Goal: Transaction & Acquisition: Purchase product/service

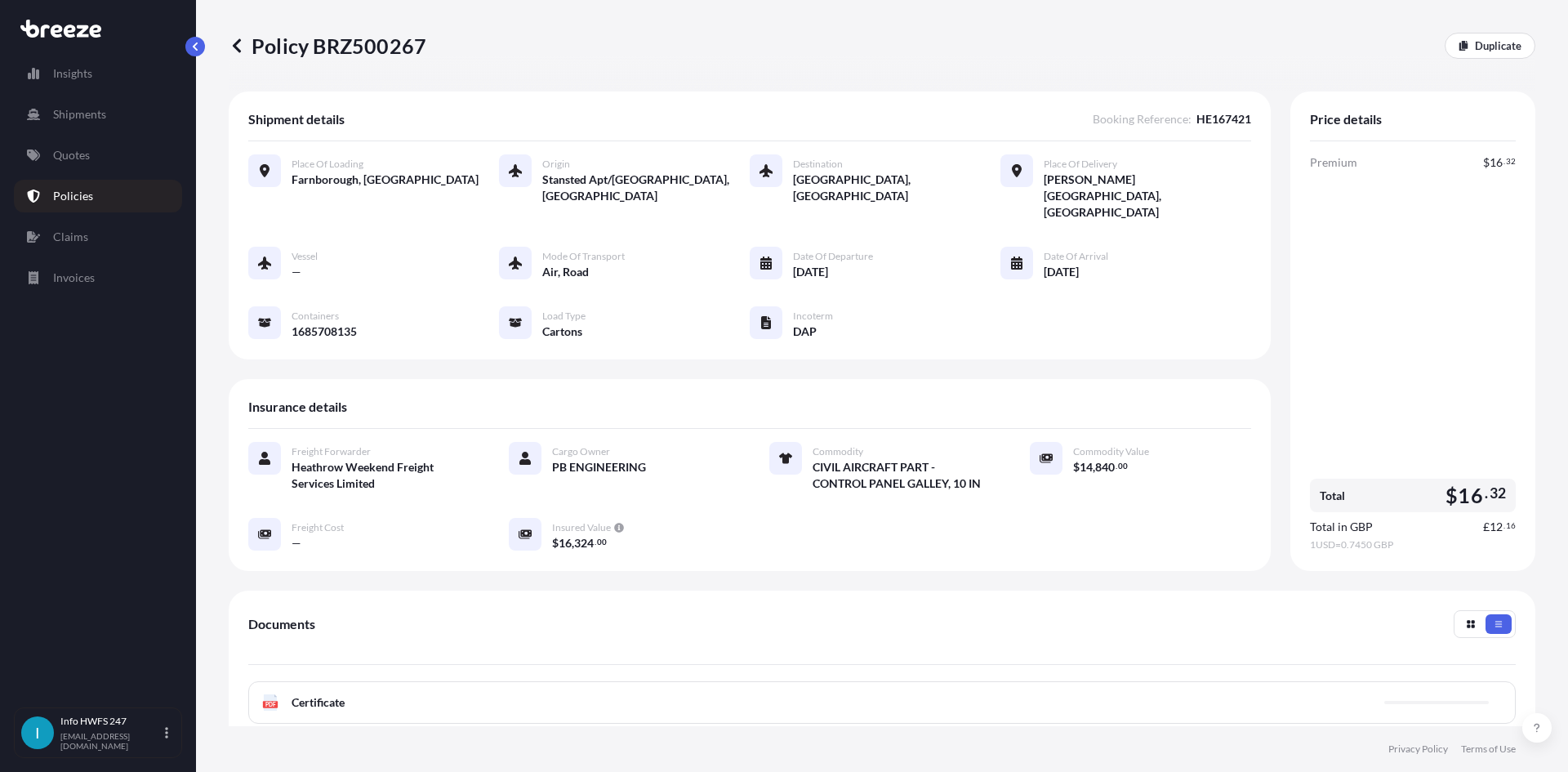
scroll to position [82, 0]
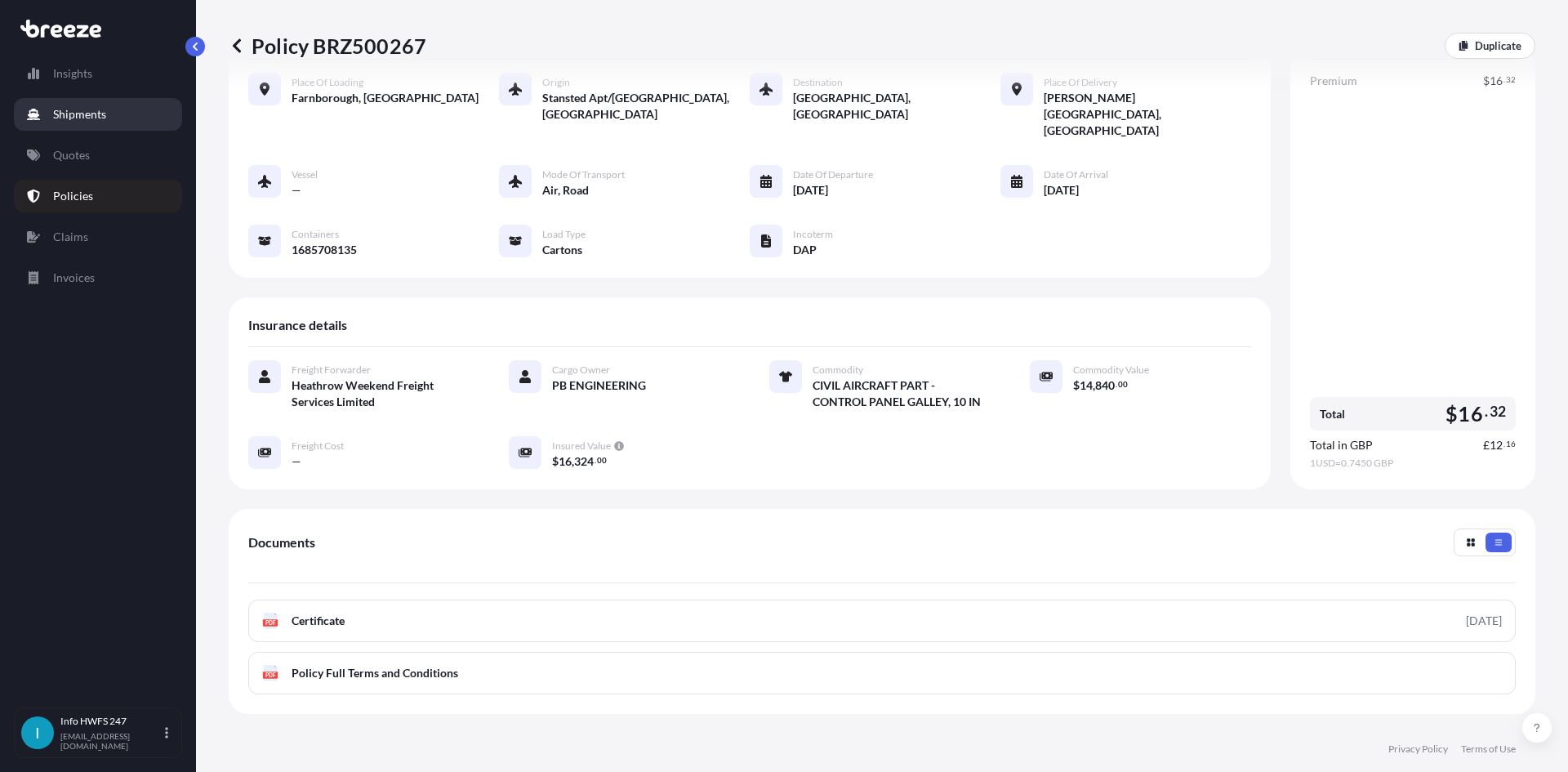
click at [101, 112] on p "Shipments" at bounding box center [80, 114] width 53 height 17
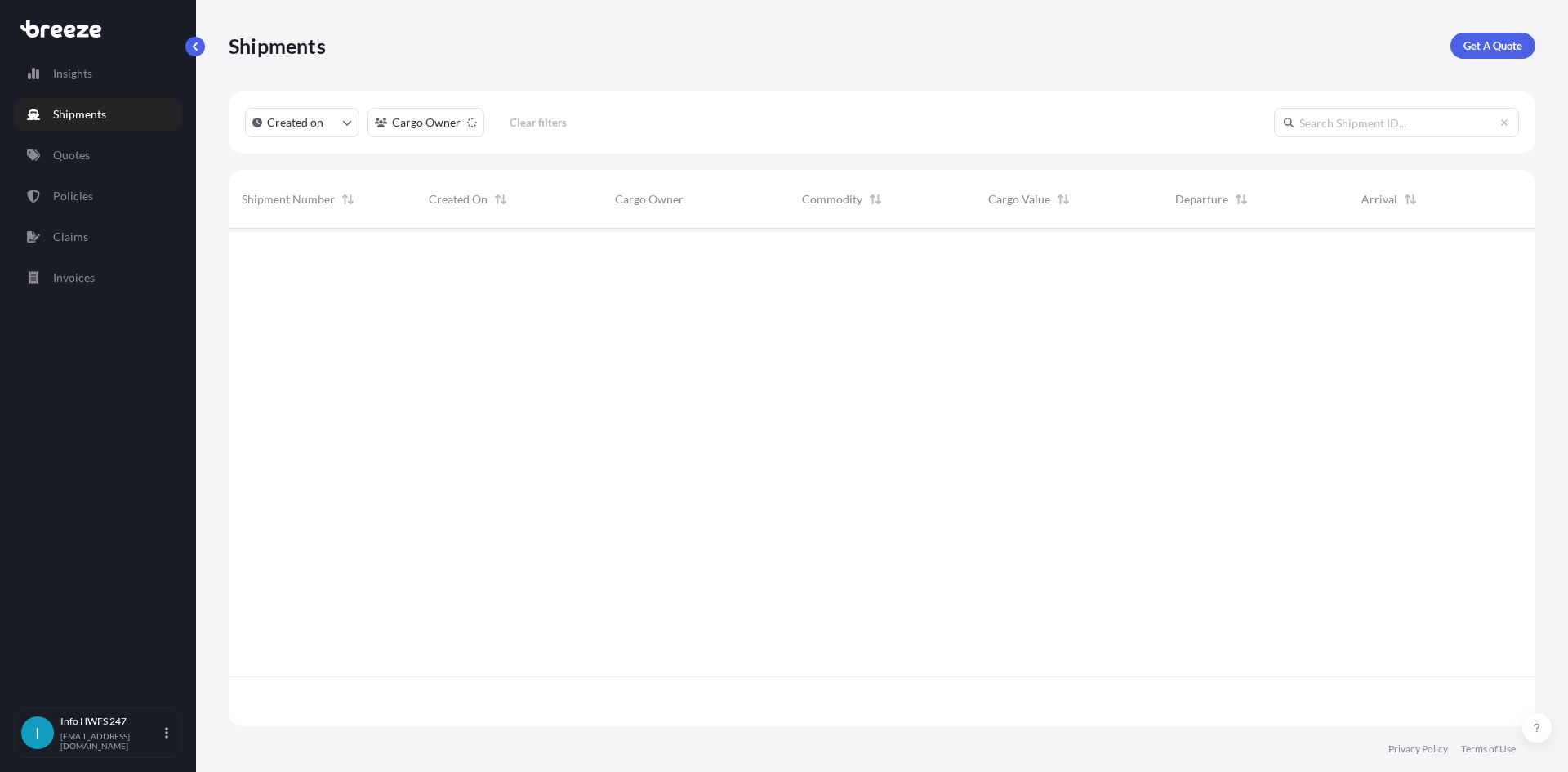
scroll to position [544, 1295]
click at [1490, 53] on p "Get A Quote" at bounding box center [1493, 46] width 58 height 17
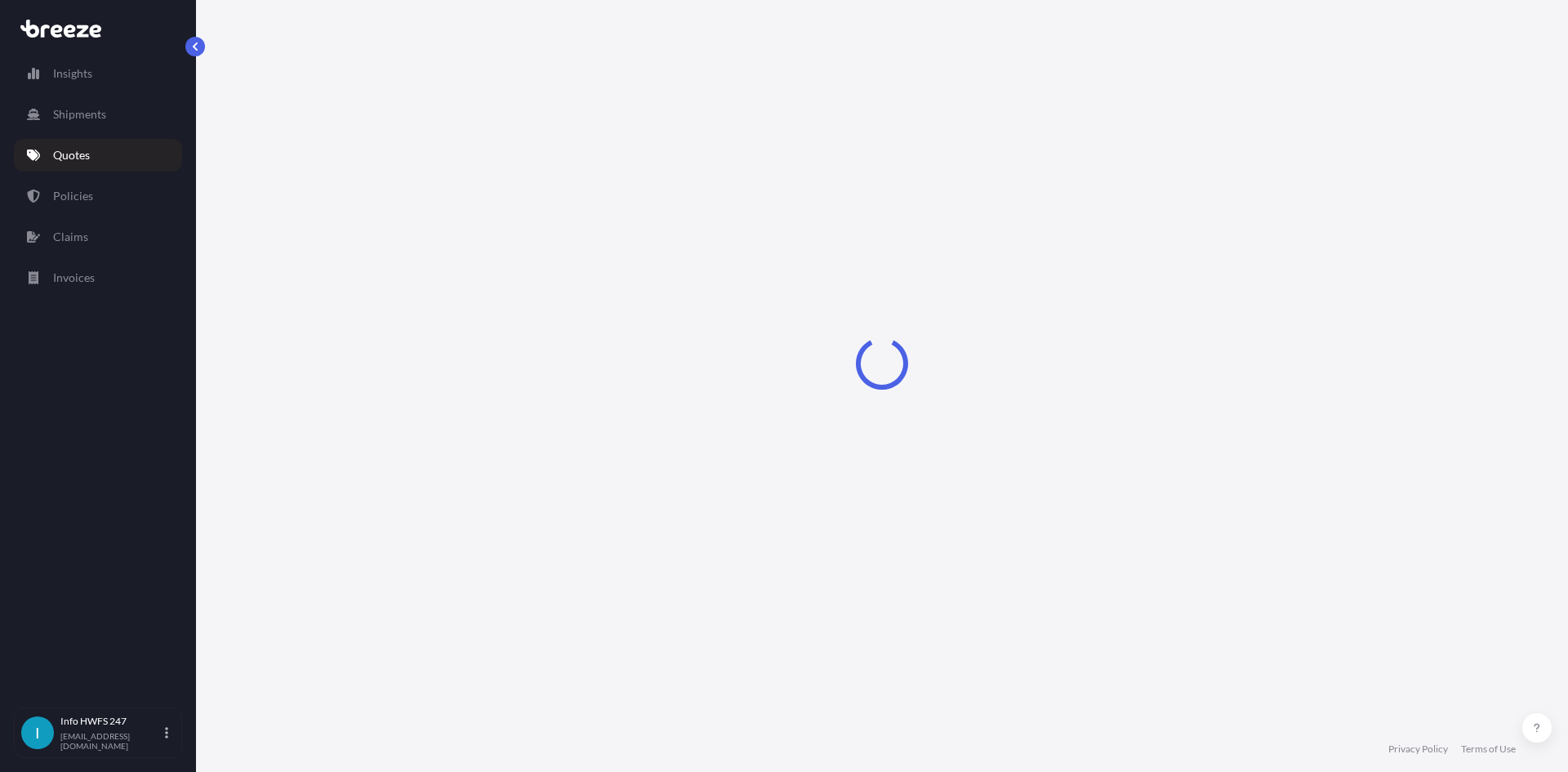
select select "Road"
select select "Air"
select select "1"
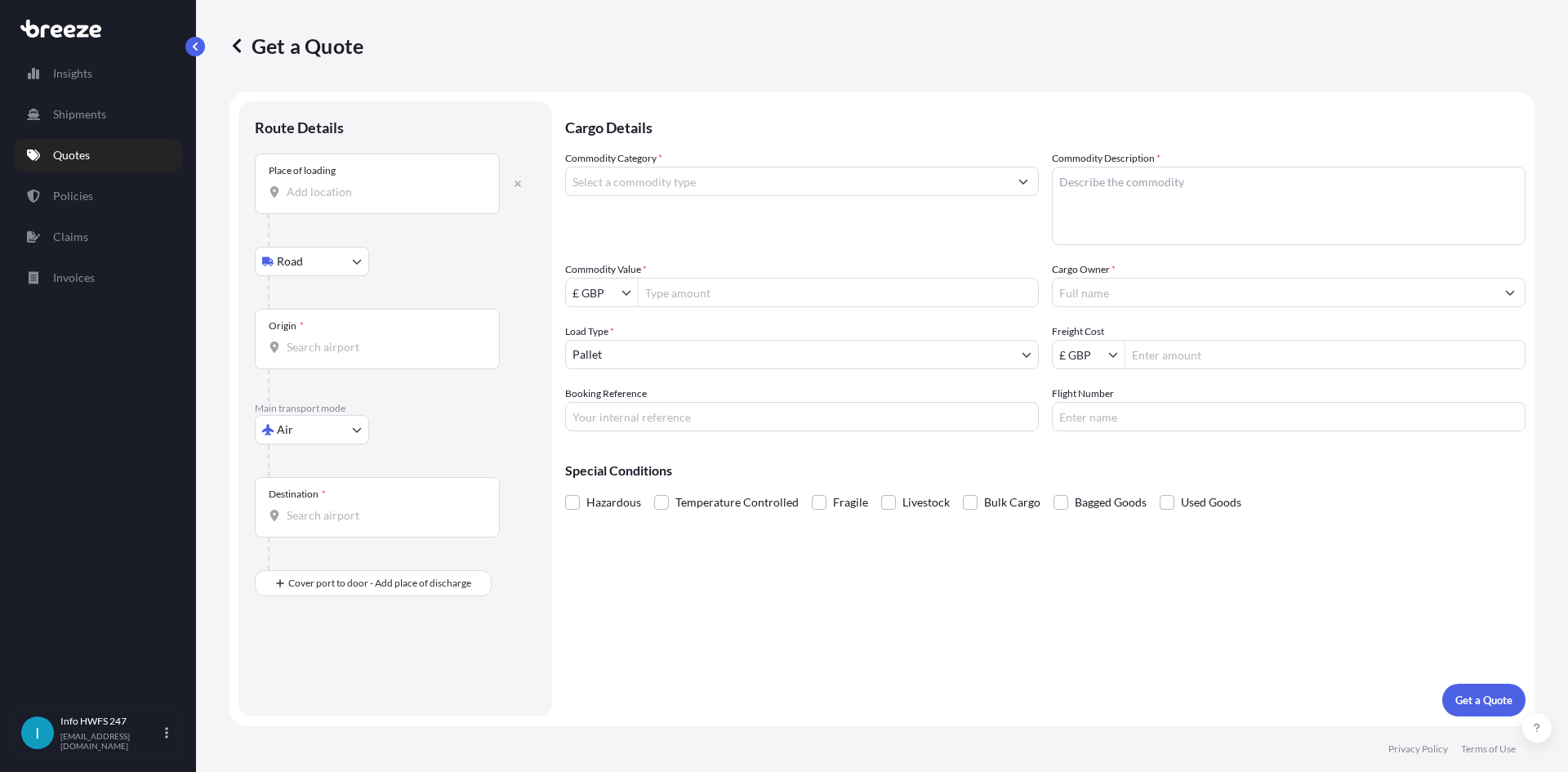
click at [322, 190] on input "Place of loading" at bounding box center [383, 192] width 193 height 17
type input "U"
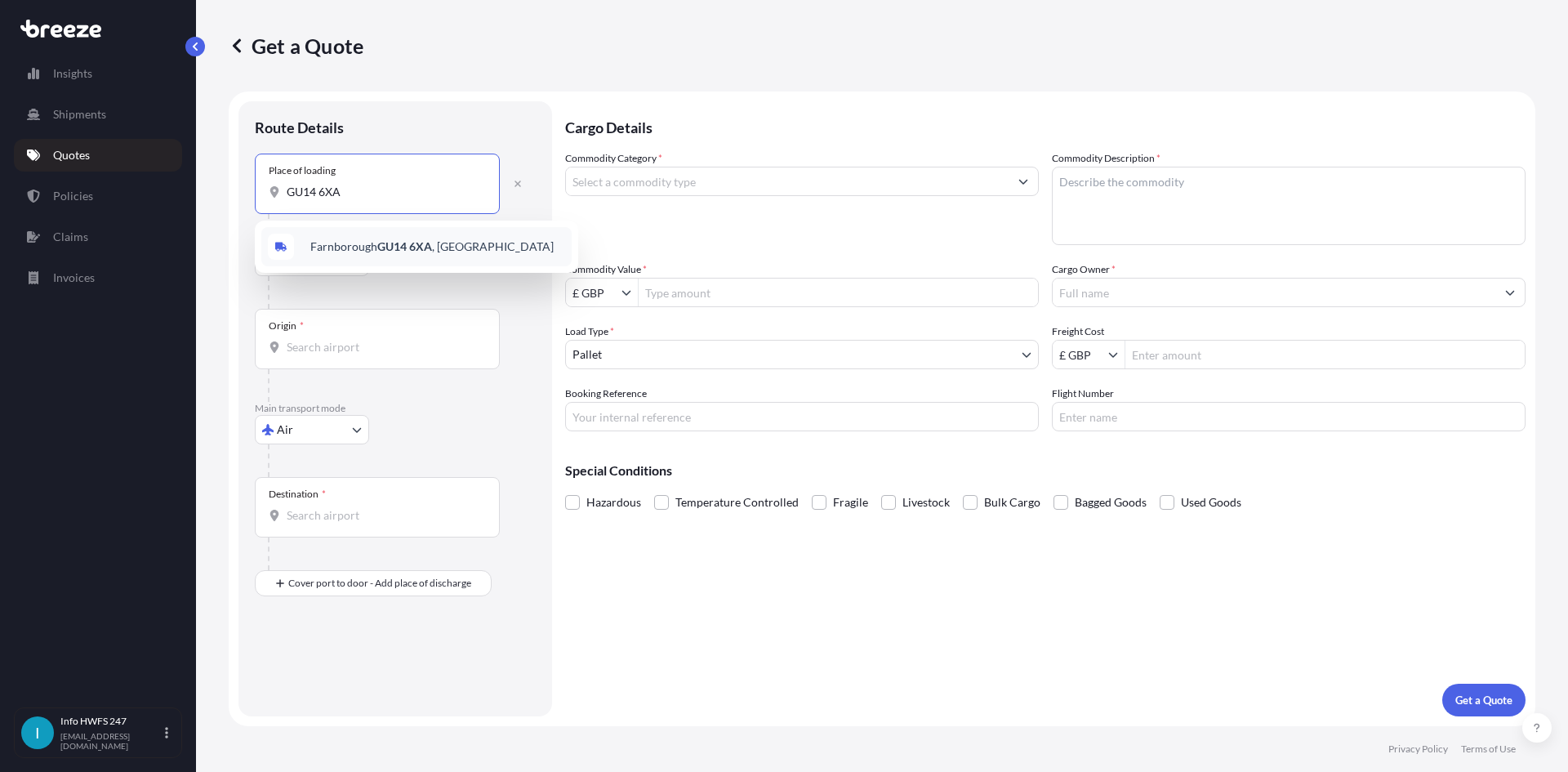
click at [393, 236] on div "Farnborough GU14 6XA , [GEOGRAPHIC_DATA]" at bounding box center [417, 246] width 311 height 39
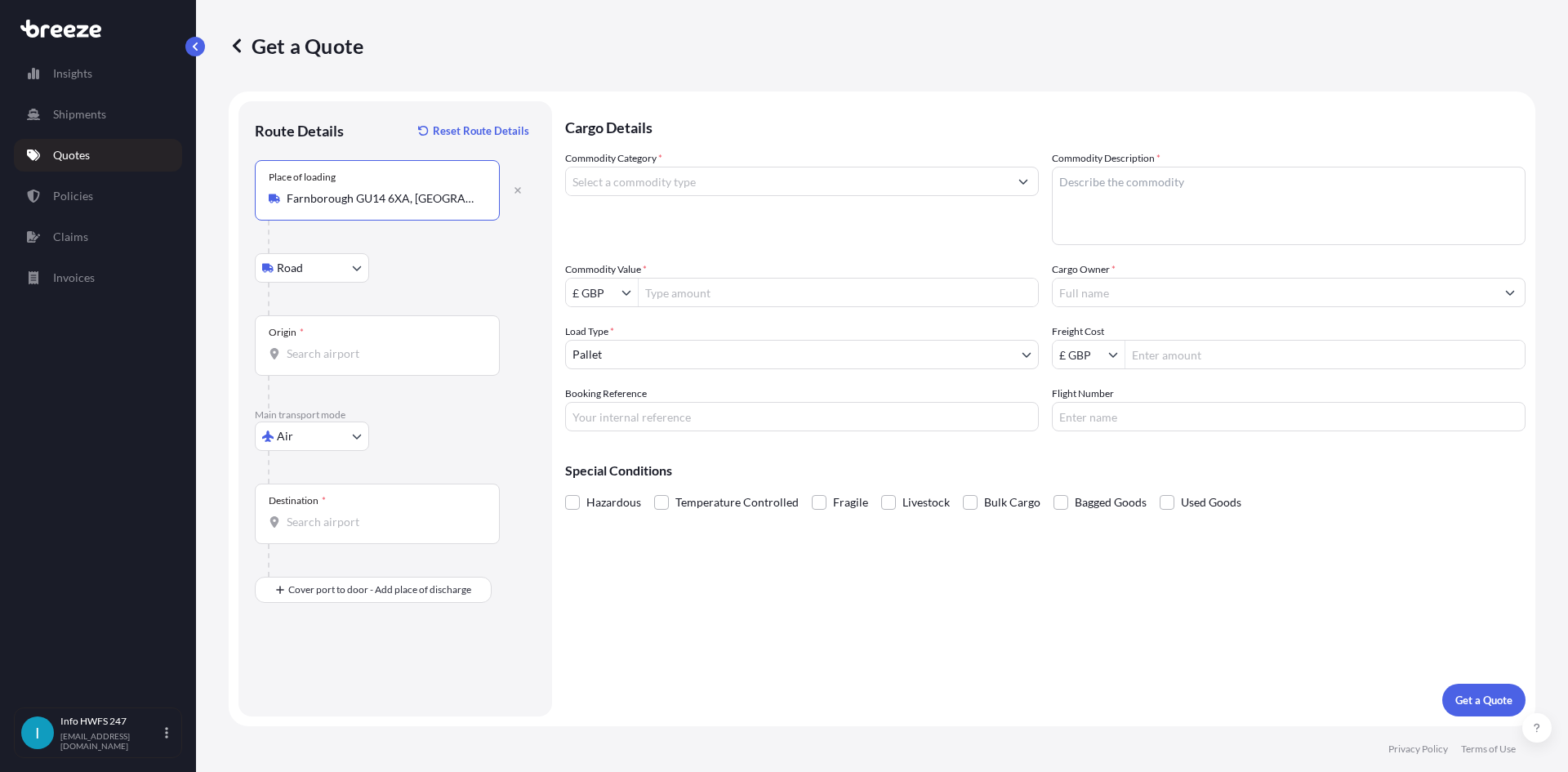
type input "Farnborough GU14 6XA, [GEOGRAPHIC_DATA]"
click at [343, 340] on div "Origin *" at bounding box center [377, 345] width 245 height 60
click at [343, 346] on input "Origin *" at bounding box center [383, 354] width 193 height 17
type input "GBSTN"
click at [358, 339] on div "Origin * GBSTN" at bounding box center [377, 345] width 245 height 60
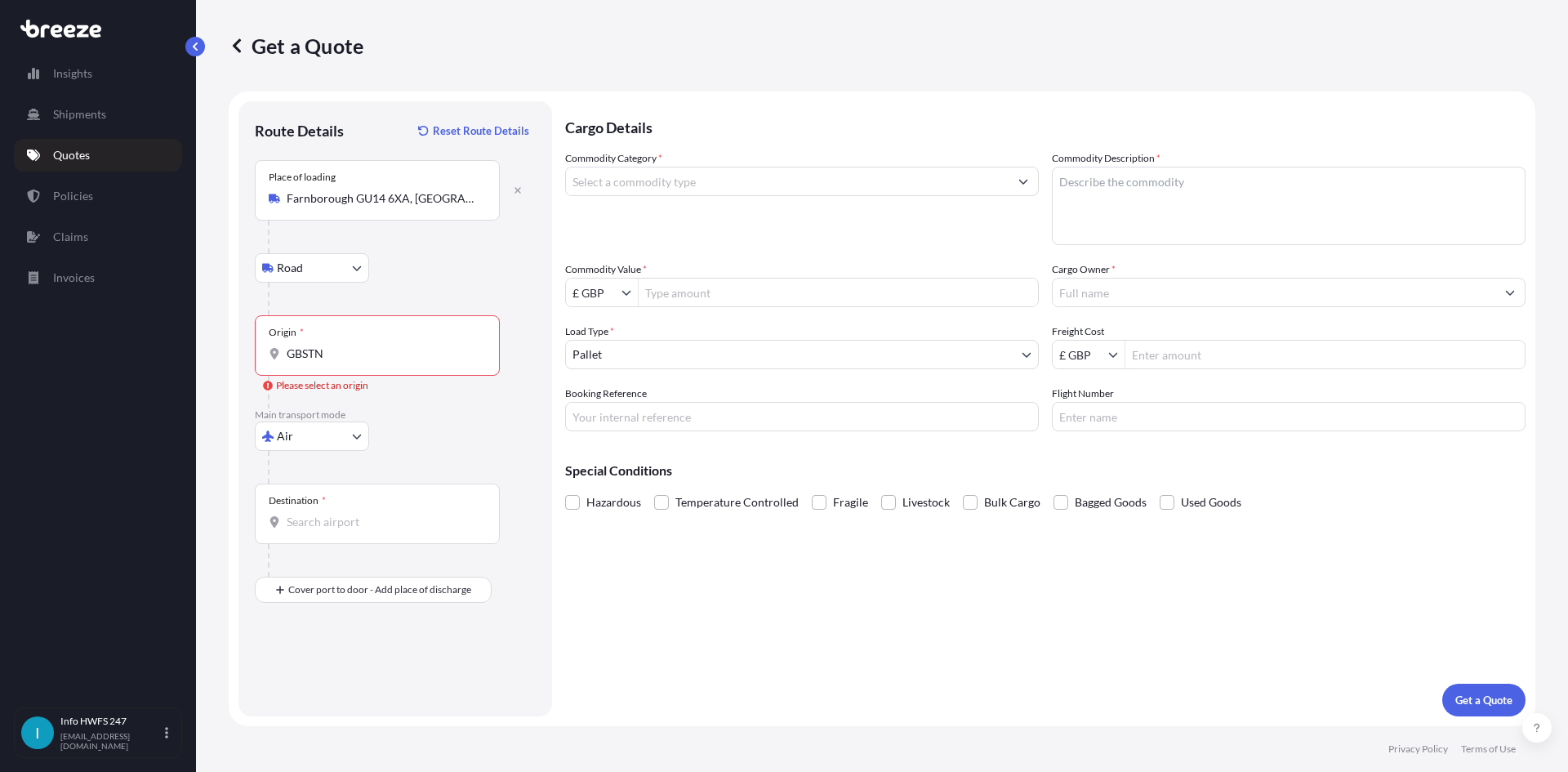
click at [358, 346] on input "GBSTN" at bounding box center [383, 354] width 193 height 17
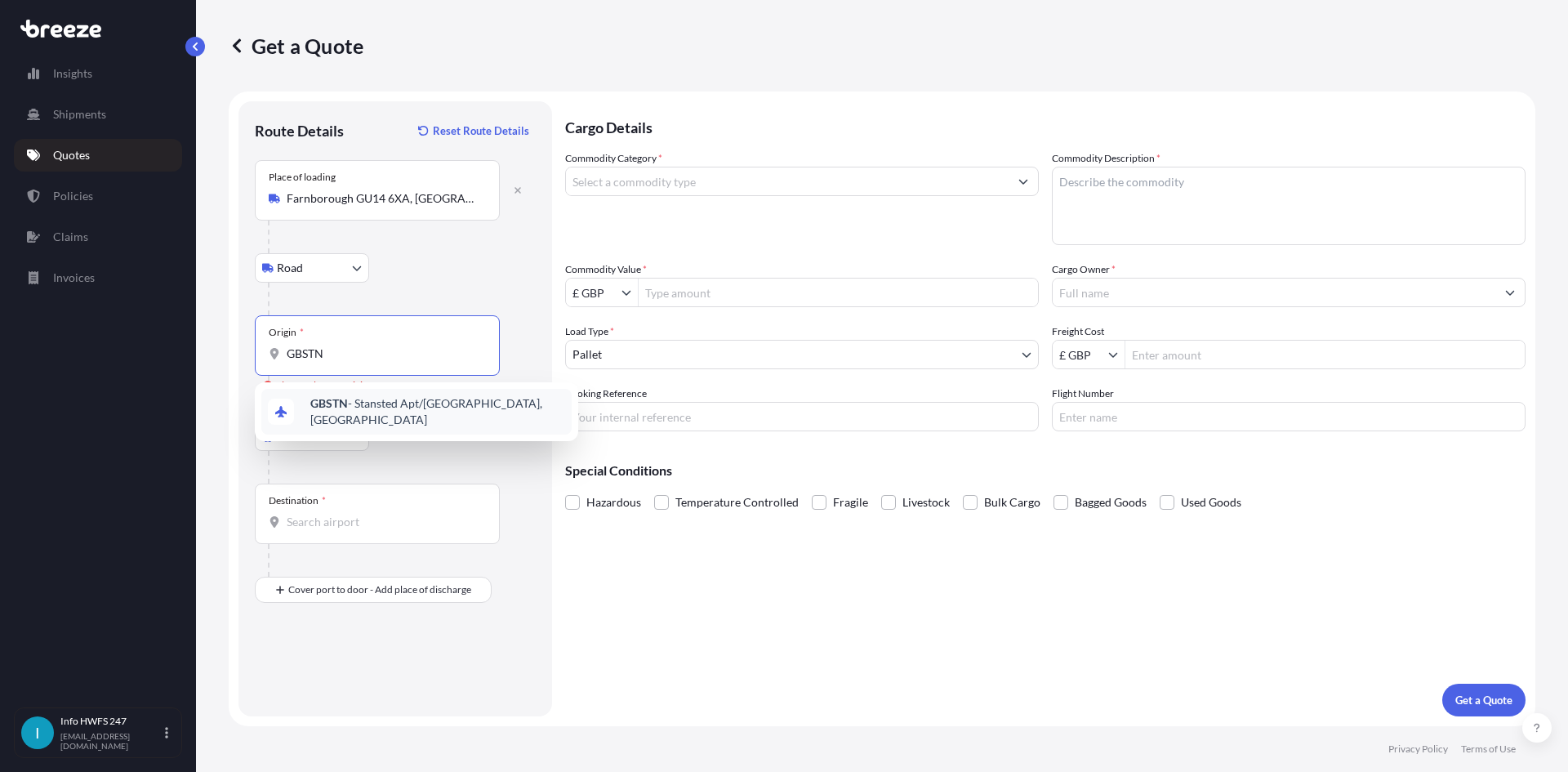
click at [393, 392] on div "GBSTN - Stansted Apt/[GEOGRAPHIC_DATA], [GEOGRAPHIC_DATA]" at bounding box center [417, 411] width 311 height 46
type input "GBSTN - Stansted Apt/[GEOGRAPHIC_DATA], [GEOGRAPHIC_DATA]"
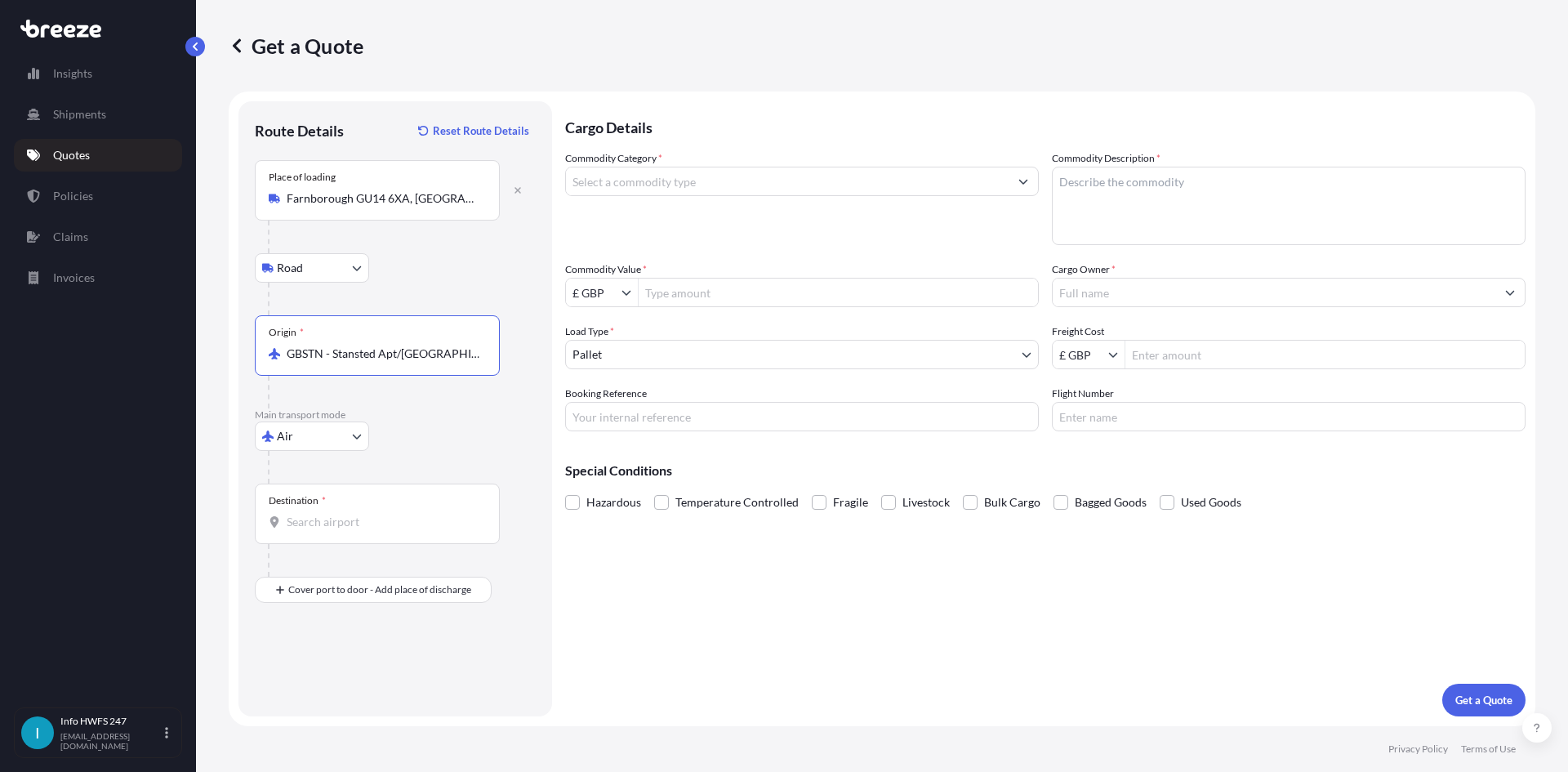
click at [312, 528] on input "Destination *" at bounding box center [383, 522] width 193 height 17
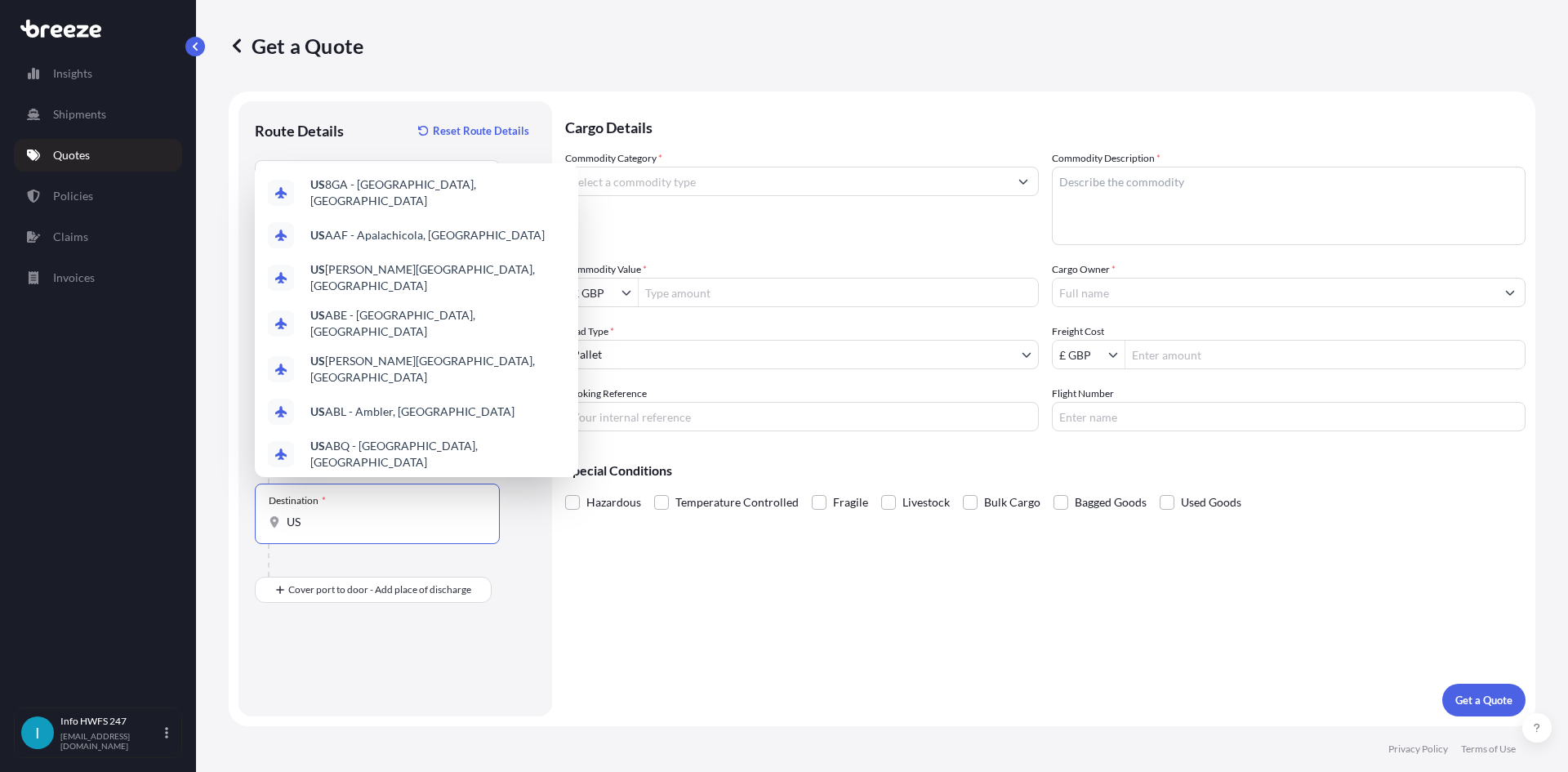
type input "U"
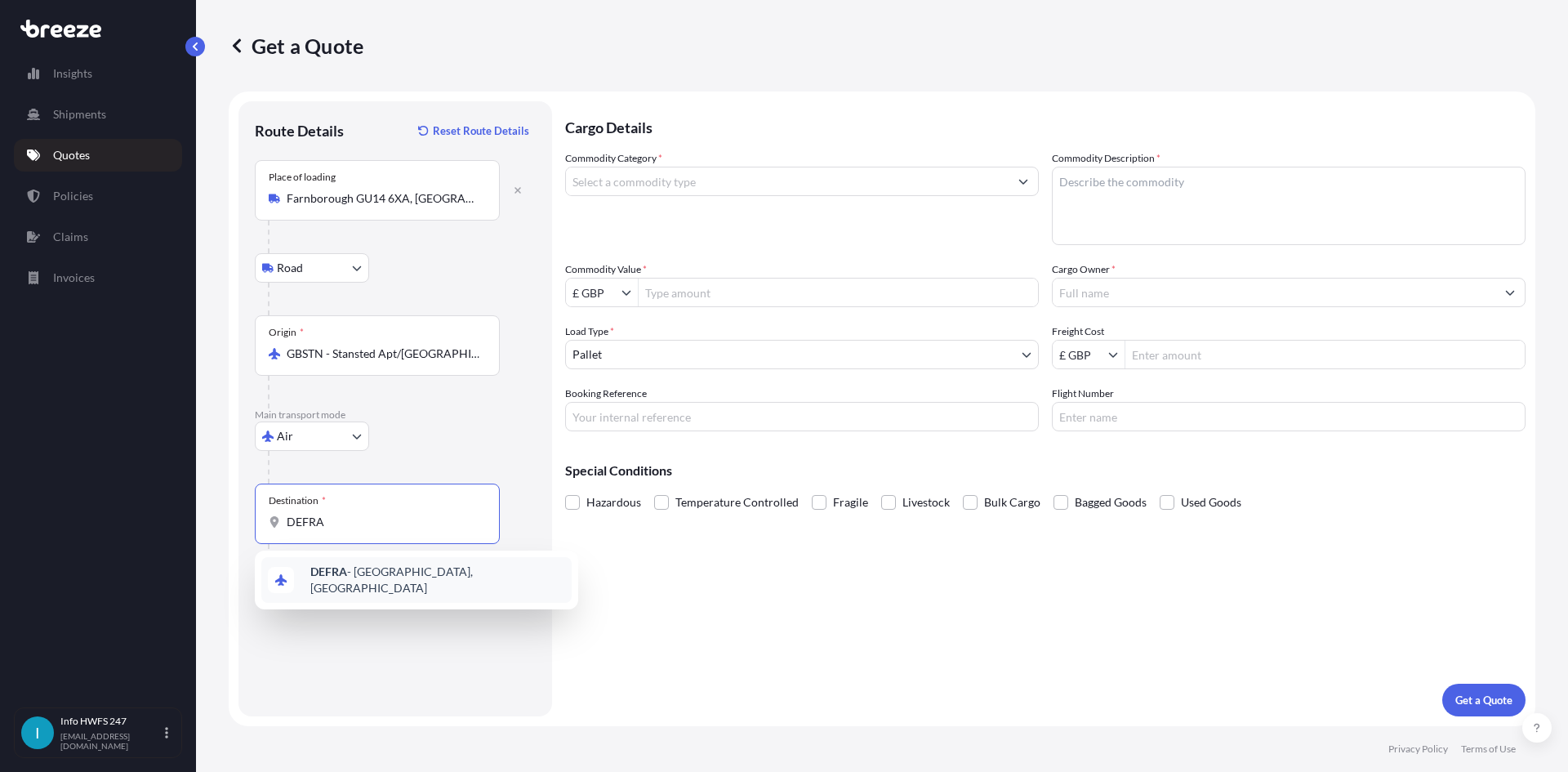
click at [366, 573] on span "DEFRA - [GEOGRAPHIC_DATA], [GEOGRAPHIC_DATA]" at bounding box center [438, 580] width 255 height 33
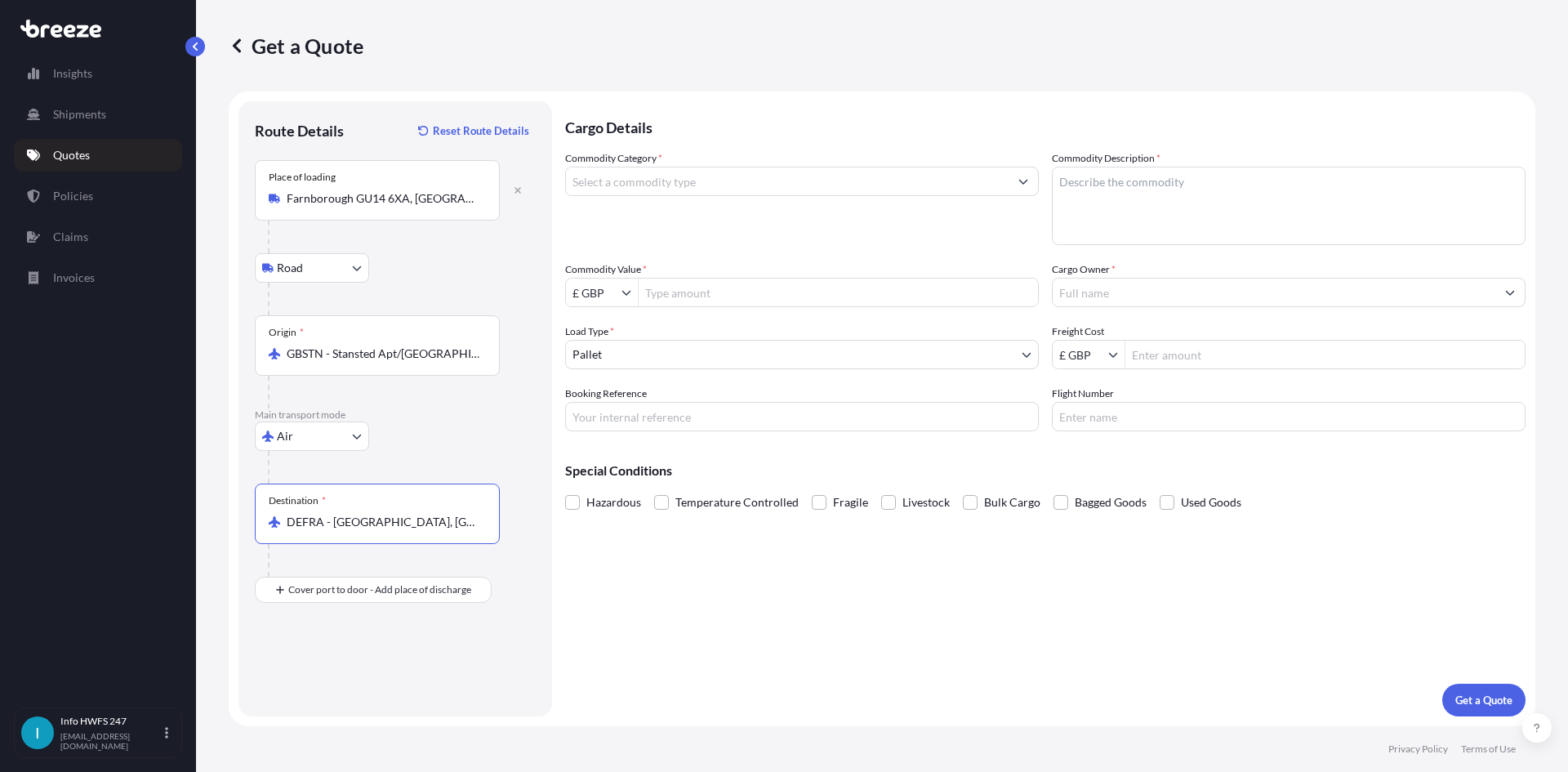
type input "DEFRA - [GEOGRAPHIC_DATA], [GEOGRAPHIC_DATA]"
click at [363, 663] on div "Place of Discharge" at bounding box center [377, 669] width 245 height 60
click at [363, 669] on input "Place of Discharge" at bounding box center [383, 678] width 193 height 17
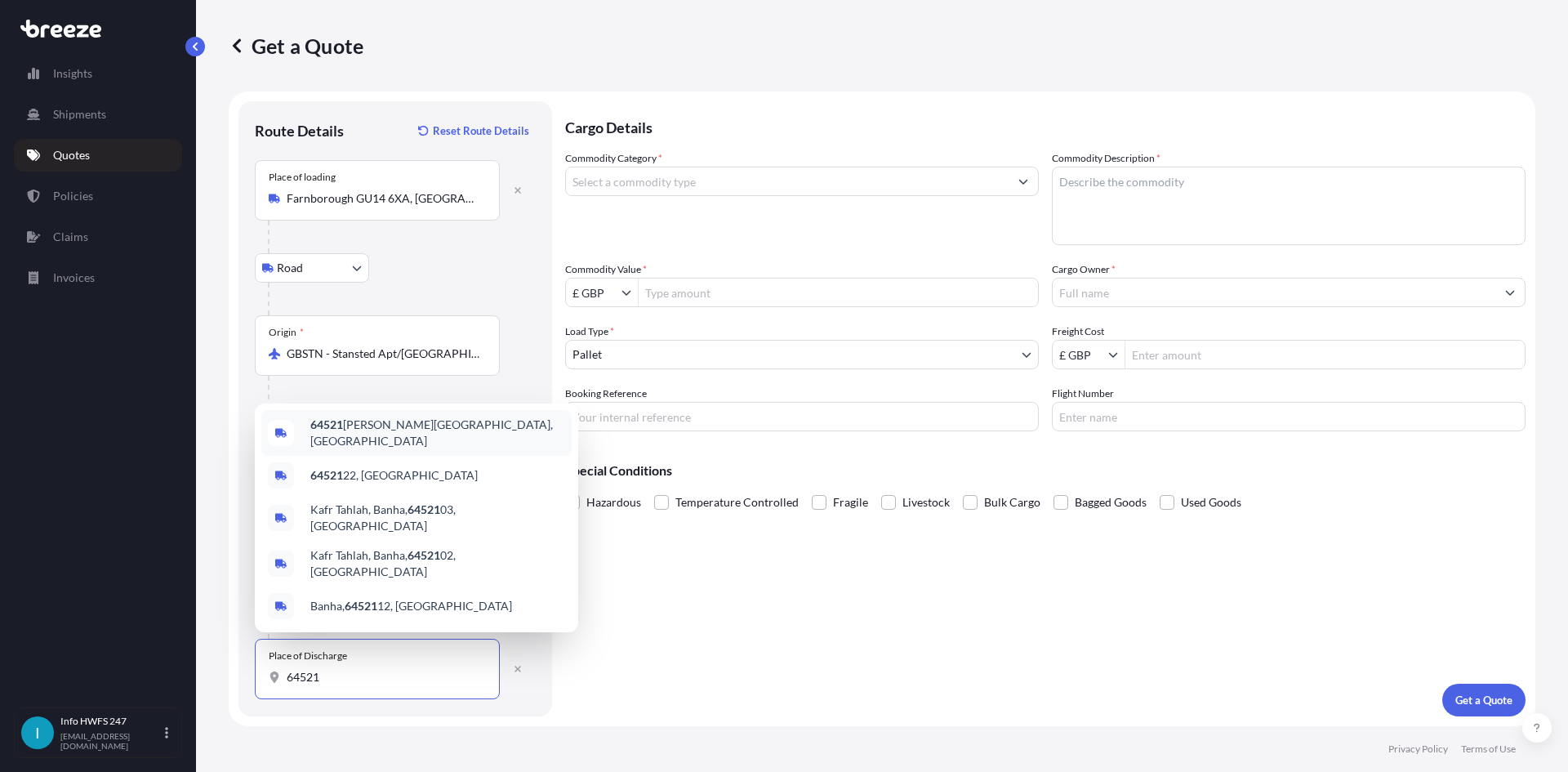
click at [390, 449] on span "64521 [PERSON_NAME], [GEOGRAPHIC_DATA]" at bounding box center [438, 433] width 255 height 33
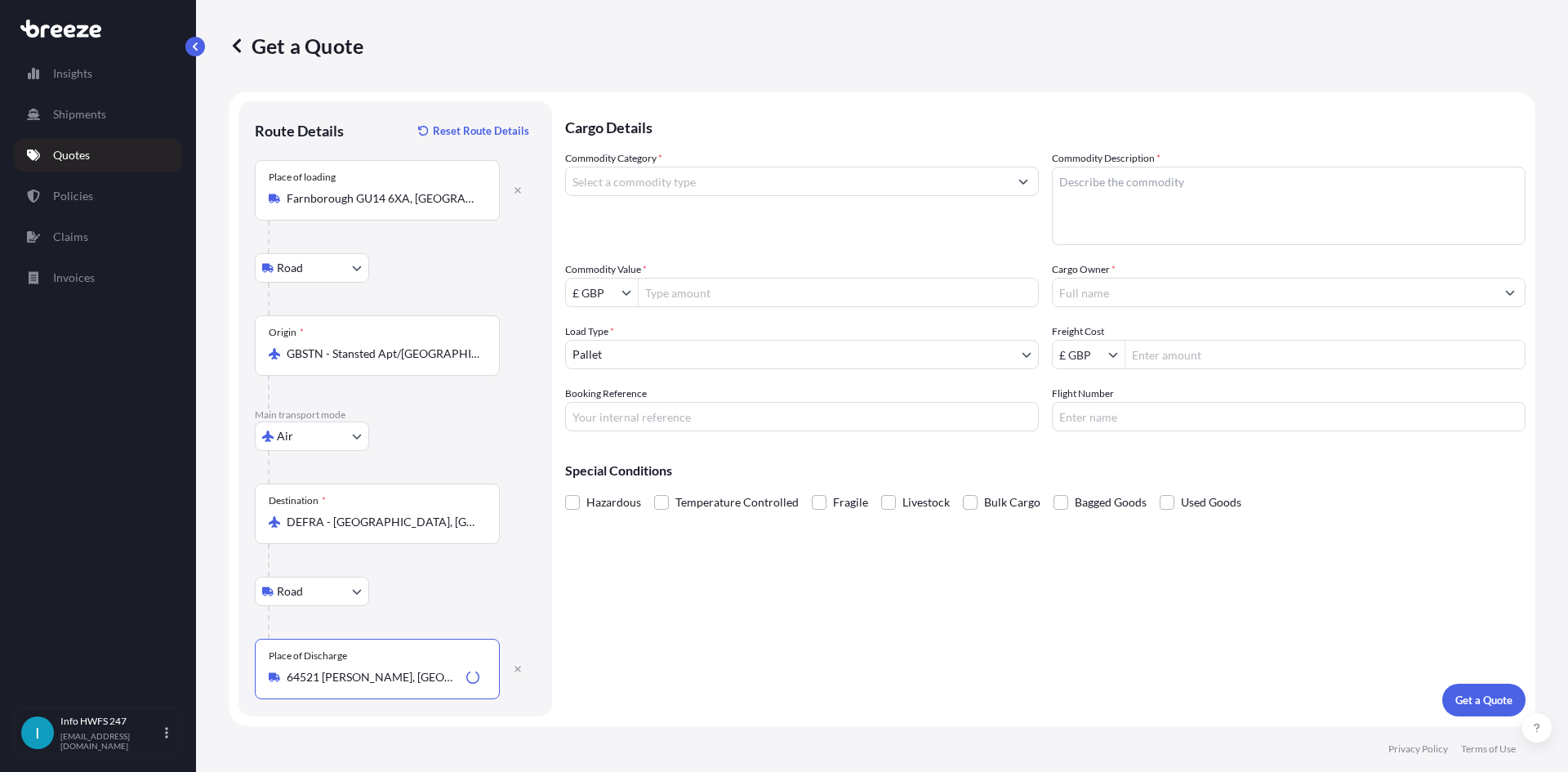
type input "64521 [PERSON_NAME], [GEOGRAPHIC_DATA]"
click at [673, 189] on input "Commodity Category *" at bounding box center [788, 180] width 443 height 29
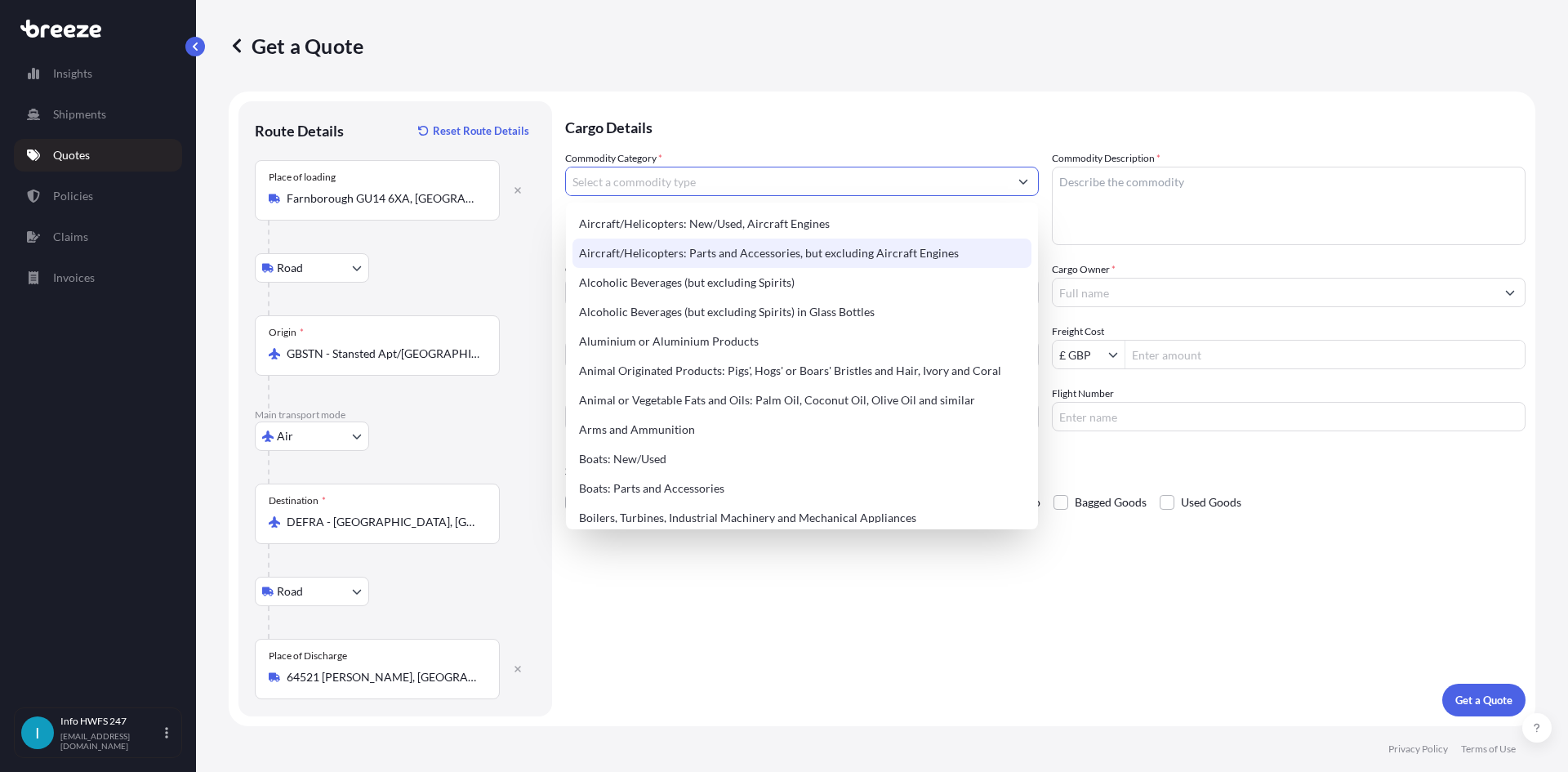
click at [678, 244] on div "Aircraft/Helicopters: Parts and Accessories, but excluding Aircraft Engines" at bounding box center [802, 253] width 459 height 29
type input "Aircraft/Helicopters: Parts and Accessories, but excluding Aircraft Engines"
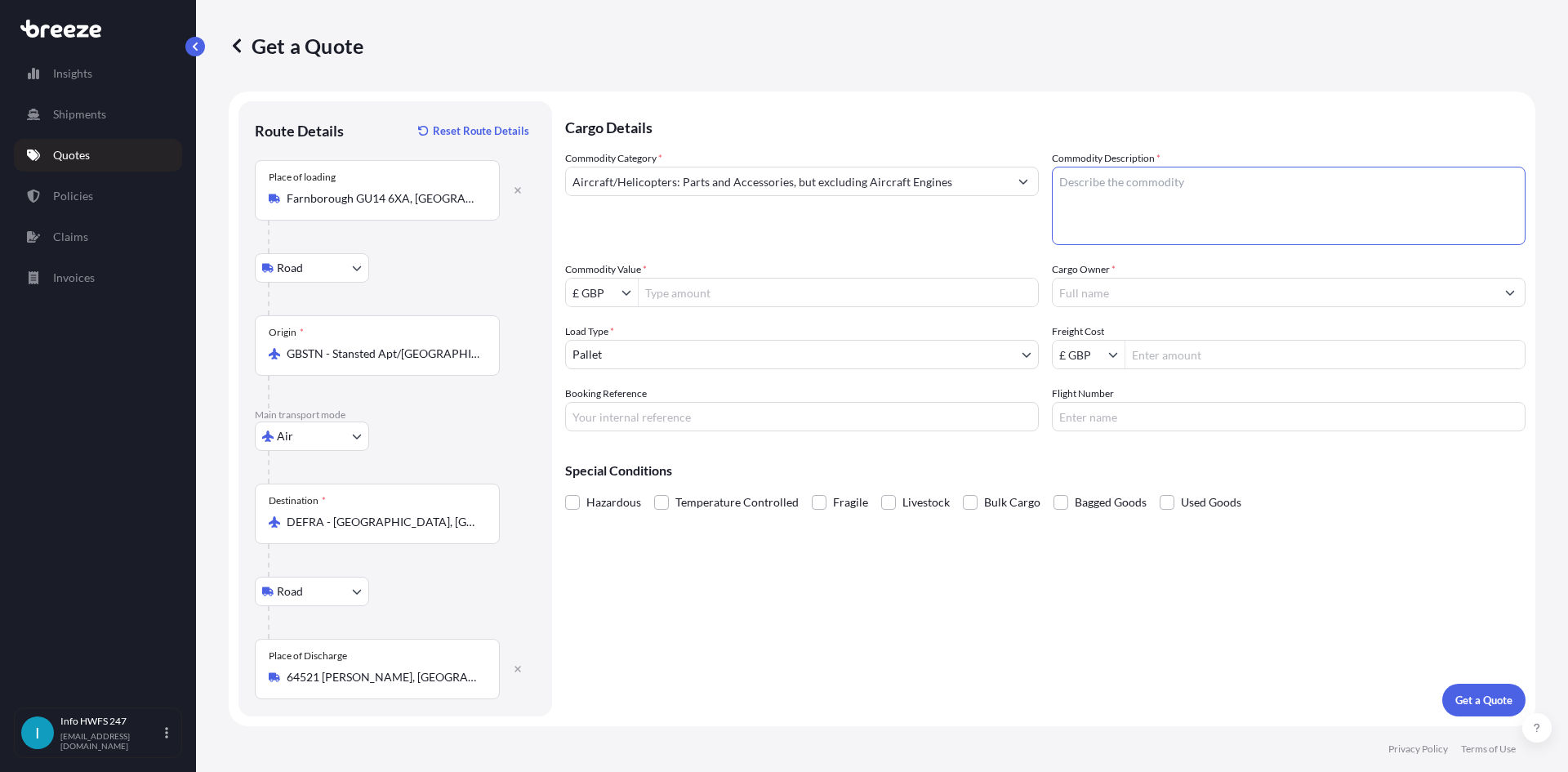
click at [1193, 203] on textarea "Commodity Description *" at bounding box center [1288, 206] width 474 height 79
type textarea "CIVIL AIRCRAFT PART - ELECTRONIC DATA MANAGEMENT UNIT"
click at [599, 287] on input "£ GBP" at bounding box center [594, 292] width 55 height 29
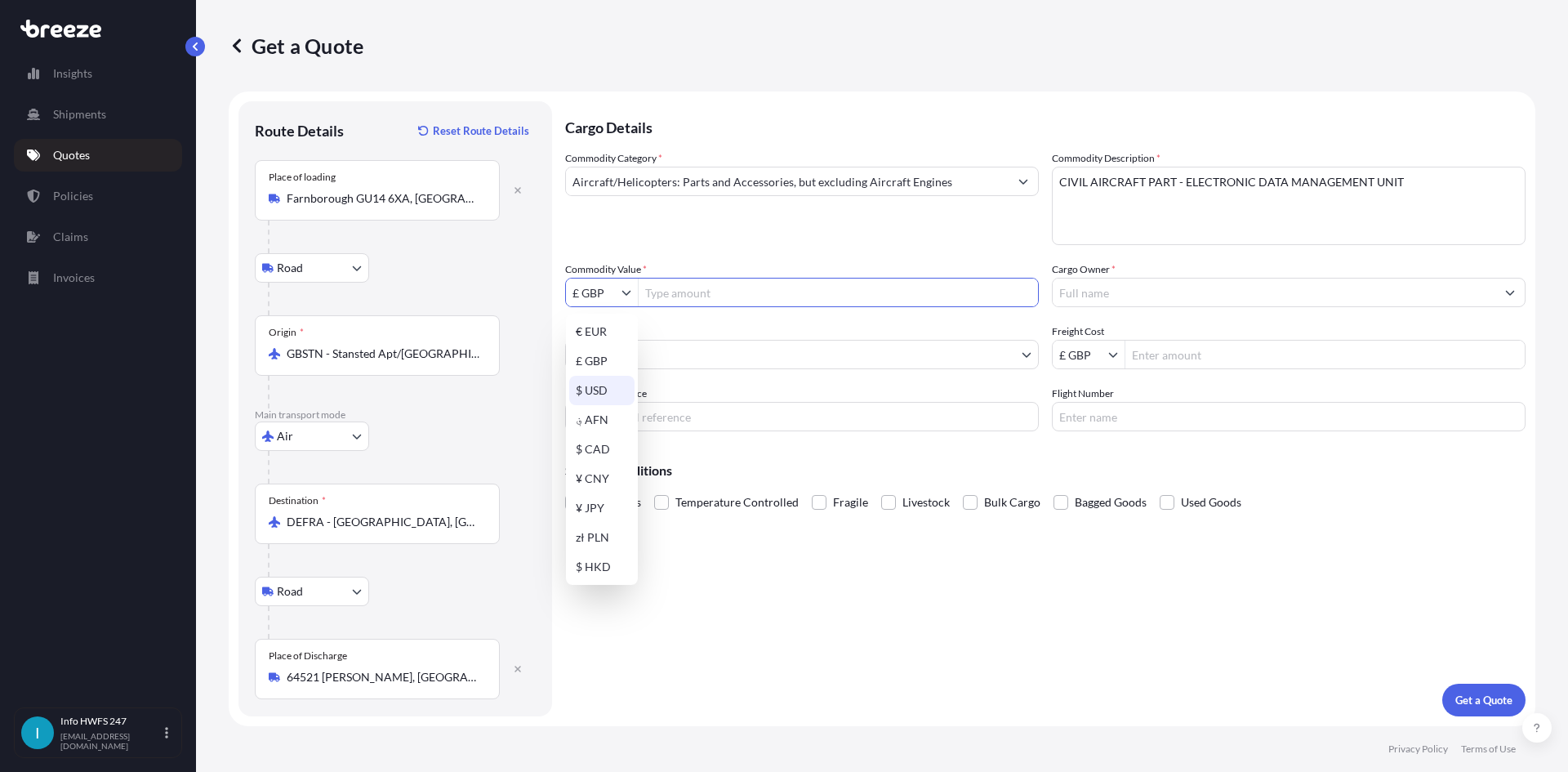
click at [602, 390] on div "$ USD" at bounding box center [602, 390] width 65 height 29
type input "$ USD"
click at [677, 292] on input "Commodity Value *" at bounding box center [839, 292] width 399 height 29
type input "71,162"
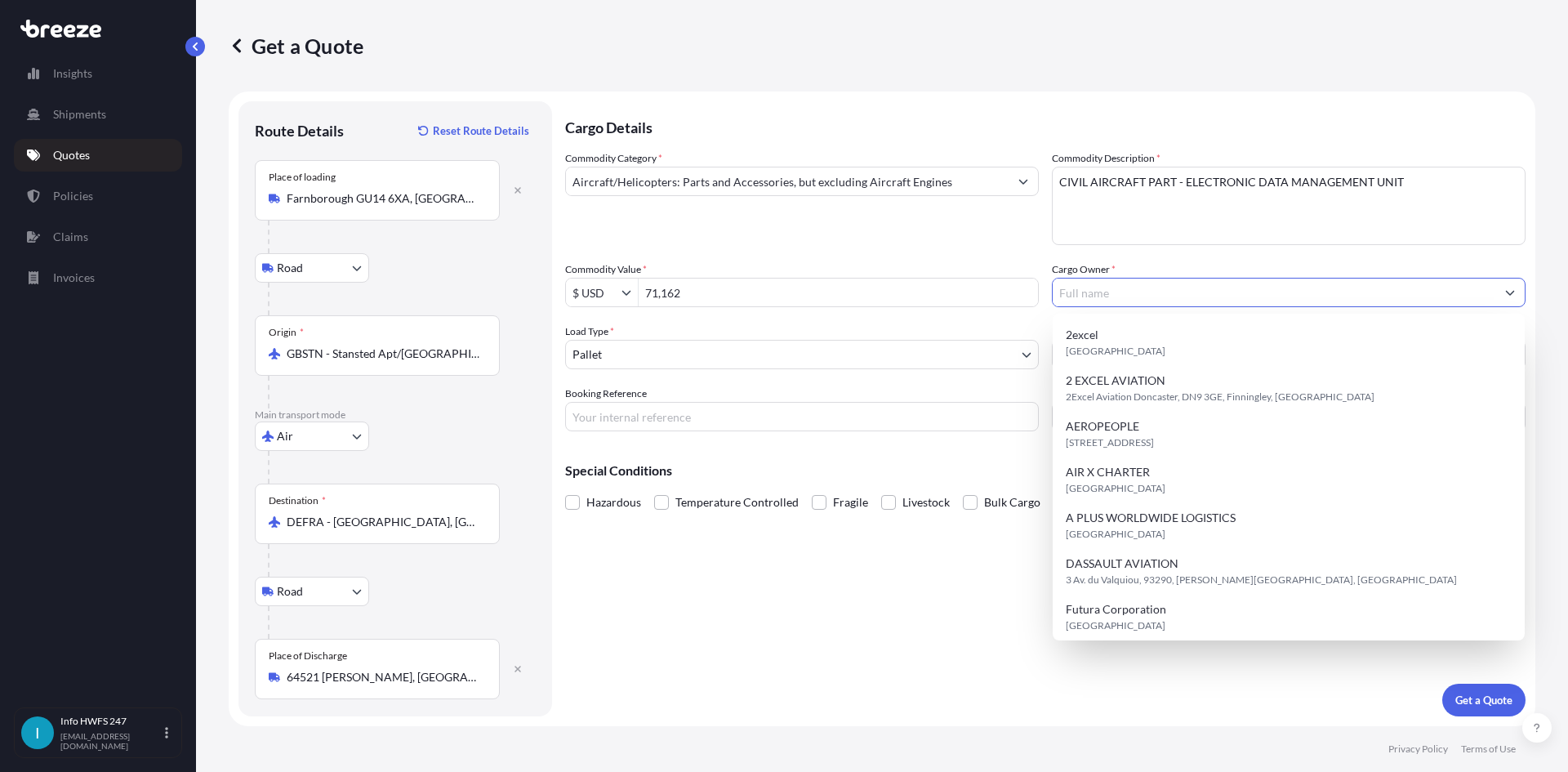
click at [1198, 296] on input "Cargo Owner *" at bounding box center [1274, 292] width 443 height 29
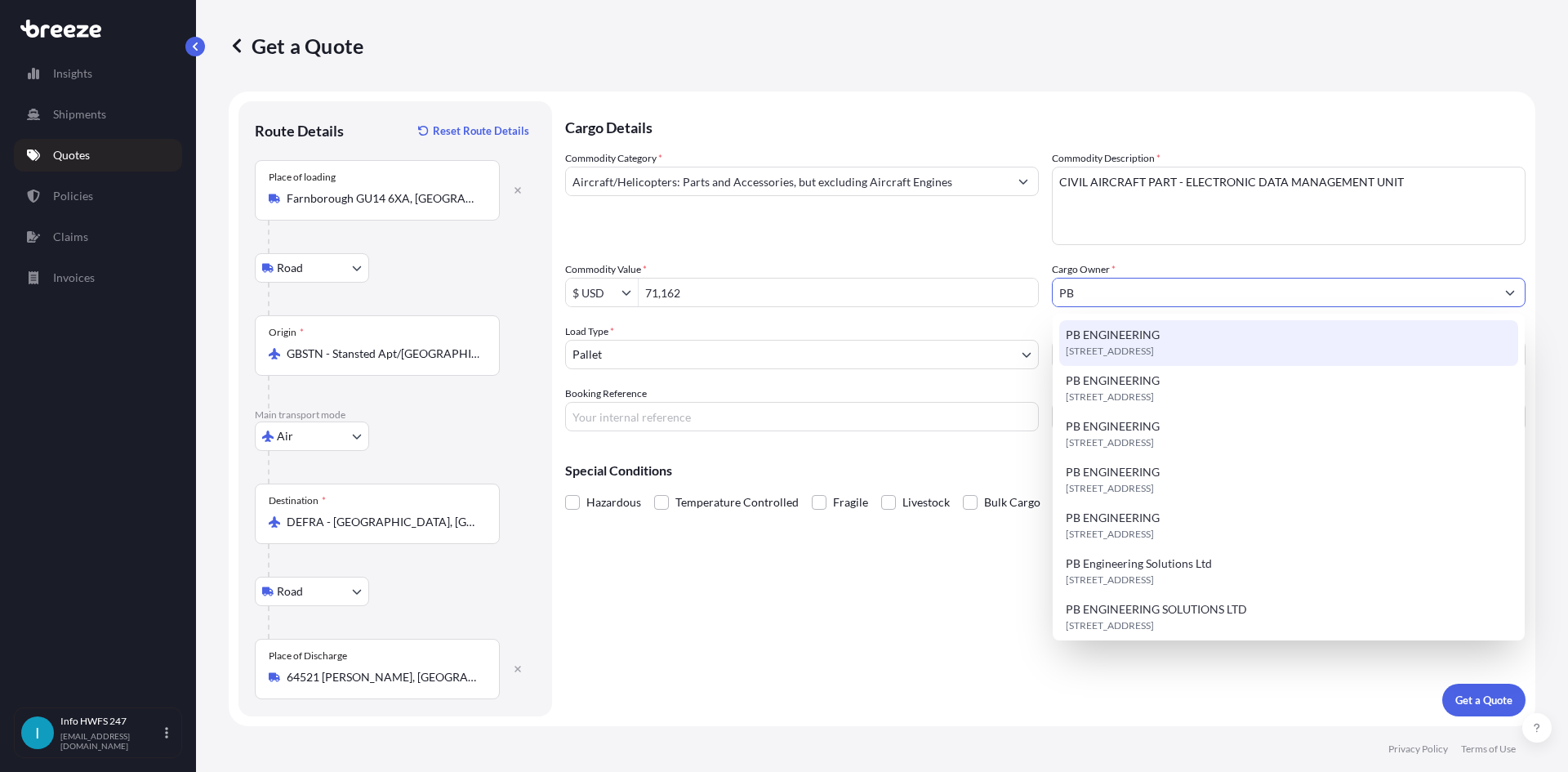
click at [1154, 350] on span "[STREET_ADDRESS]" at bounding box center [1110, 352] width 89 height 17
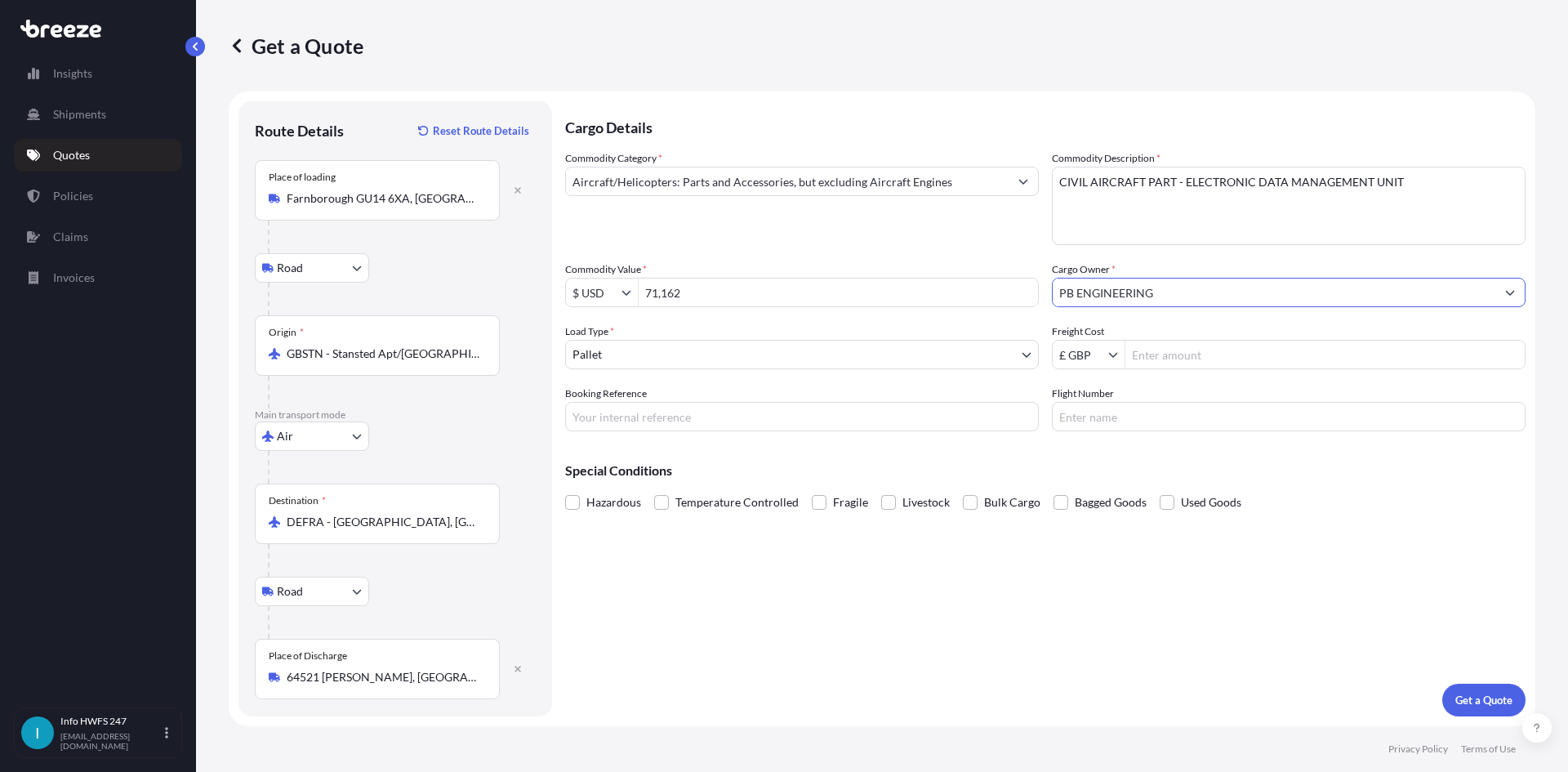
type input "PB ENGINEERING"
click at [847, 357] on body "71,162 15 options available. 3 options available. 0 options available. 7 option…" at bounding box center [784, 386] width 1568 height 772
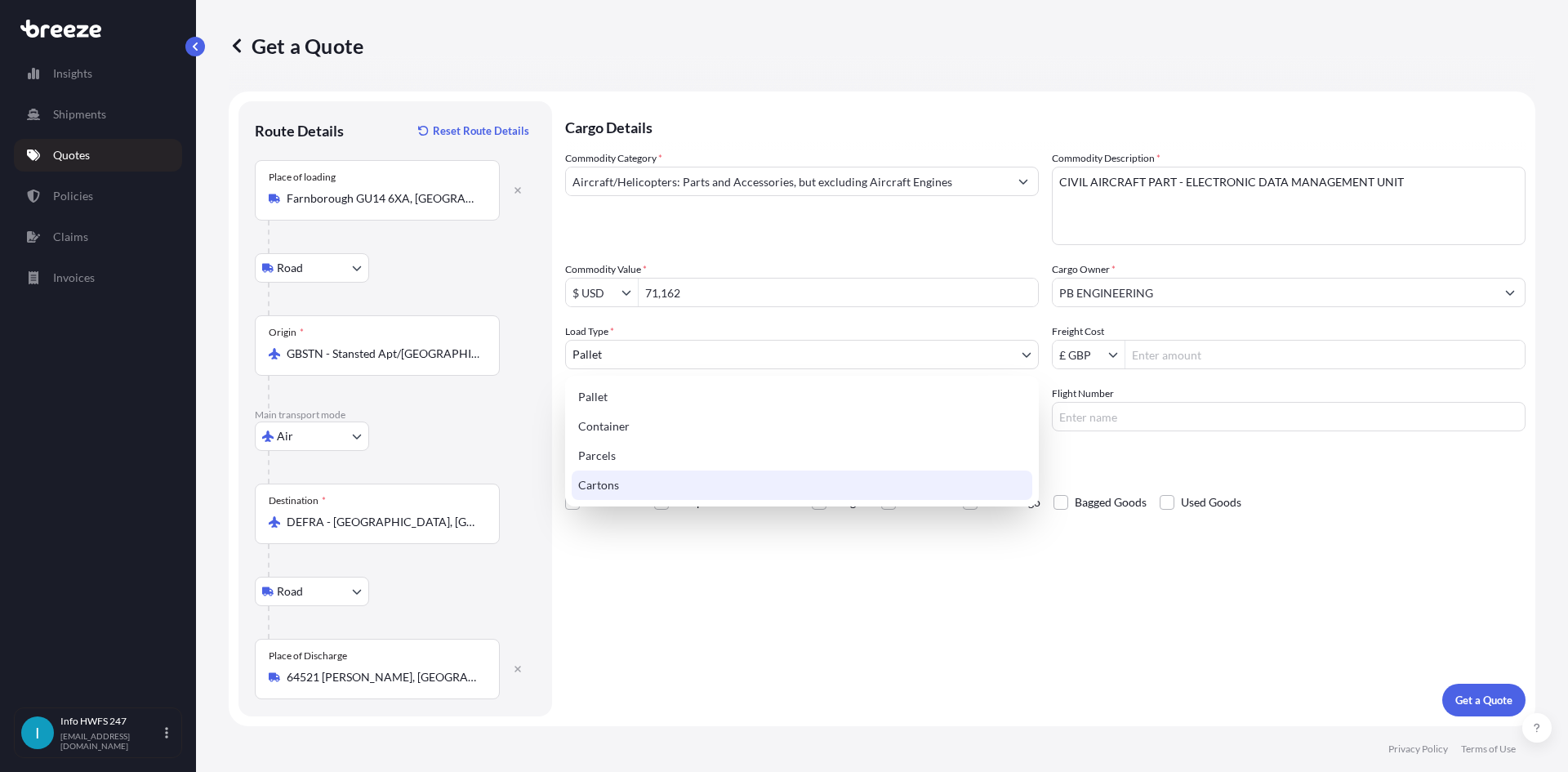
click at [741, 481] on div "Cartons" at bounding box center [802, 485] width 461 height 29
select select "4"
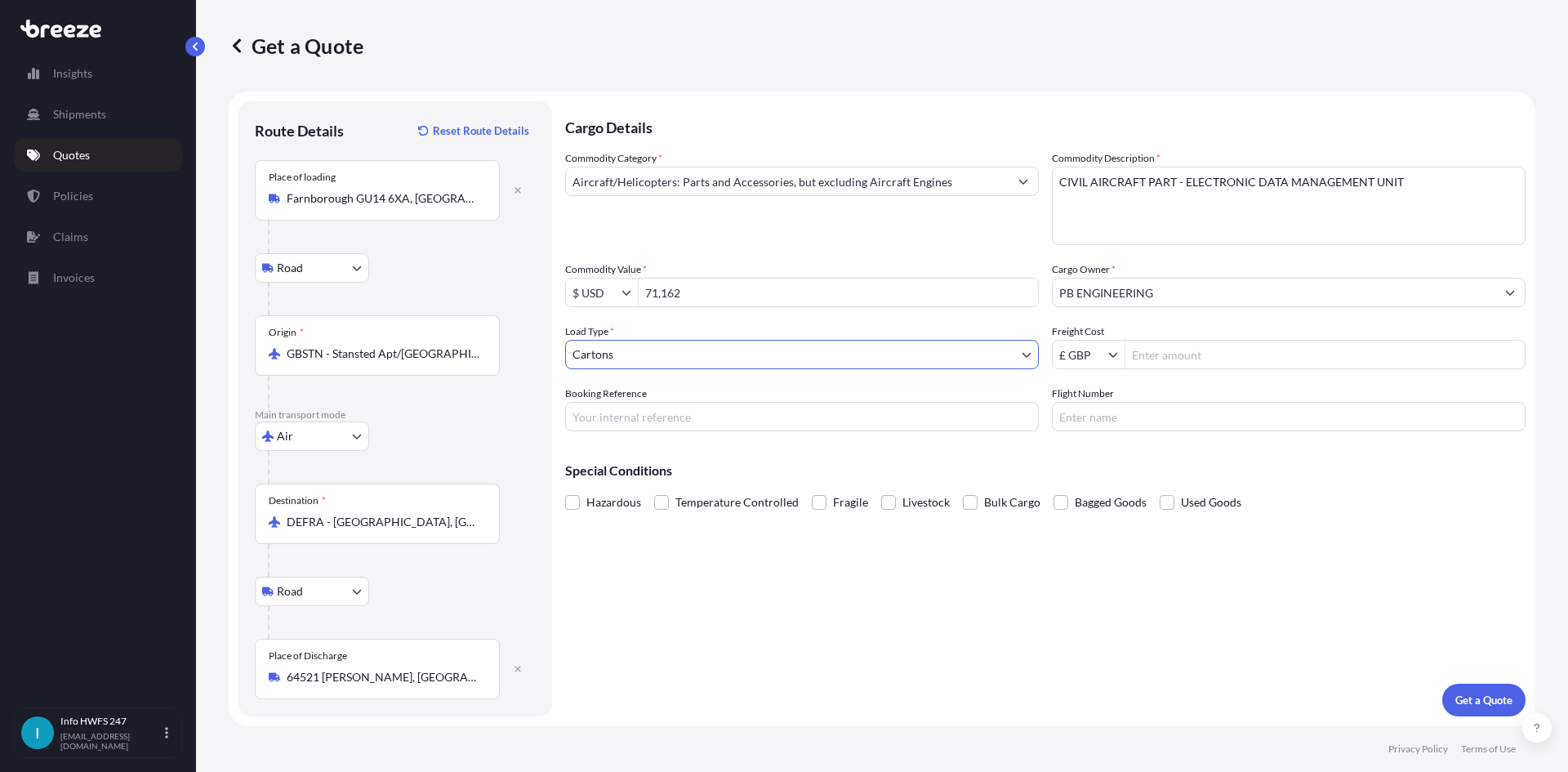
click at [669, 423] on input "Booking Reference" at bounding box center [802, 416] width 474 height 29
type input "HE167457"
click at [1459, 694] on p "Get a Quote" at bounding box center [1484, 700] width 57 height 17
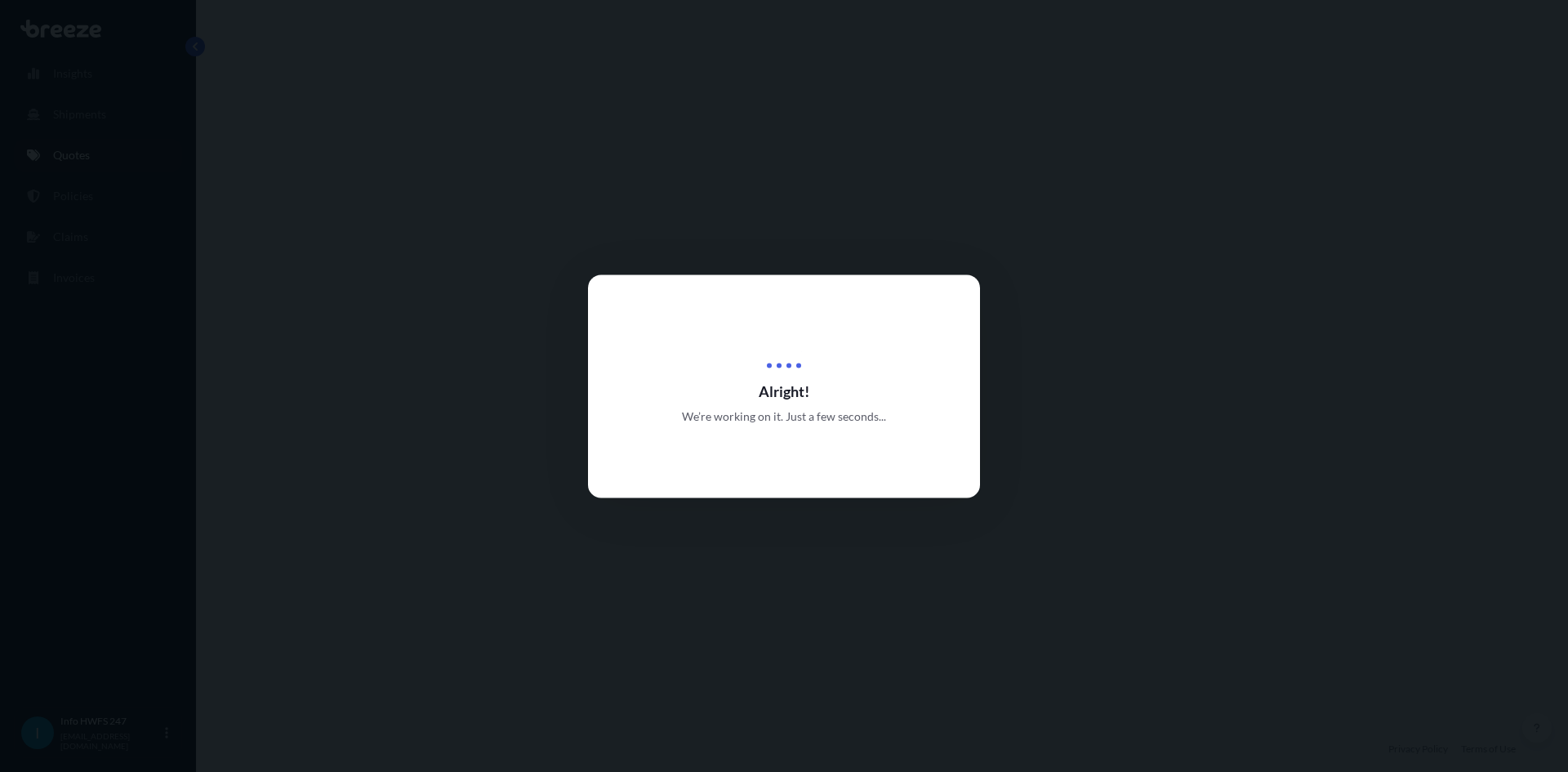
select select "Road"
select select "Air"
select select "Road"
select select "4"
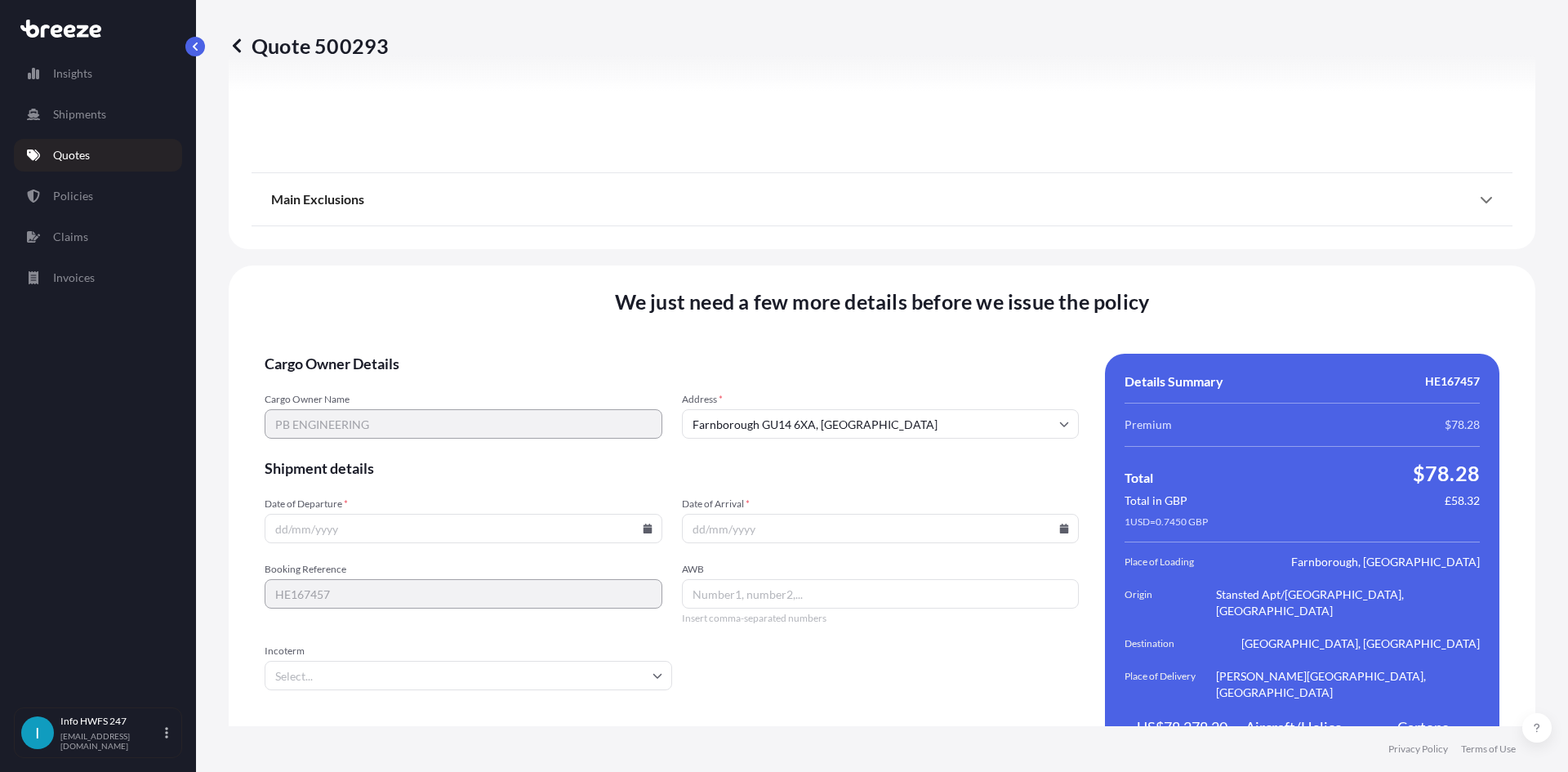
scroll to position [2130, 0]
click at [643, 523] on icon at bounding box center [648, 528] width 10 height 10
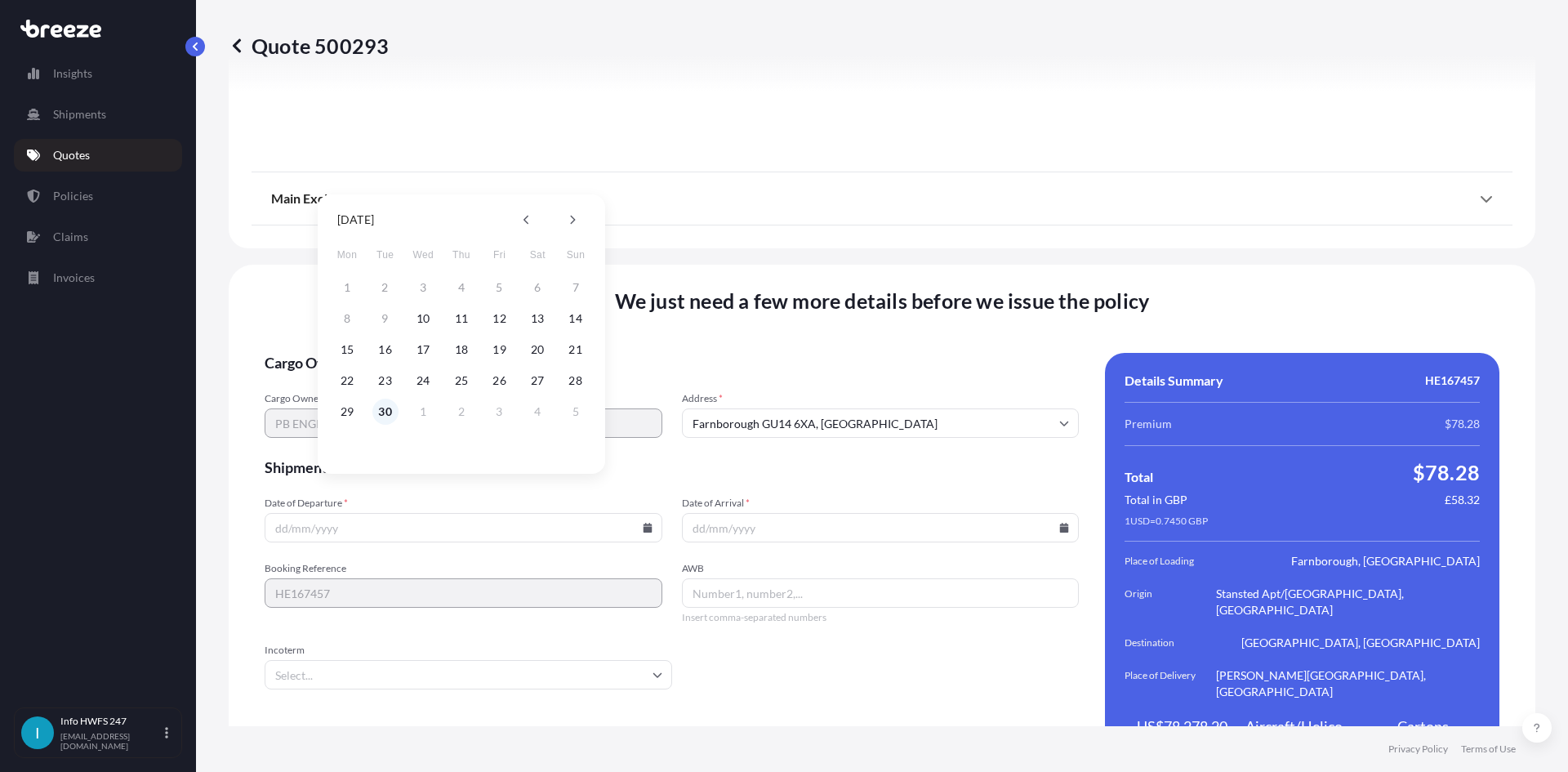
click at [389, 412] on button "30" at bounding box center [385, 411] width 26 height 26
type input "[DATE]"
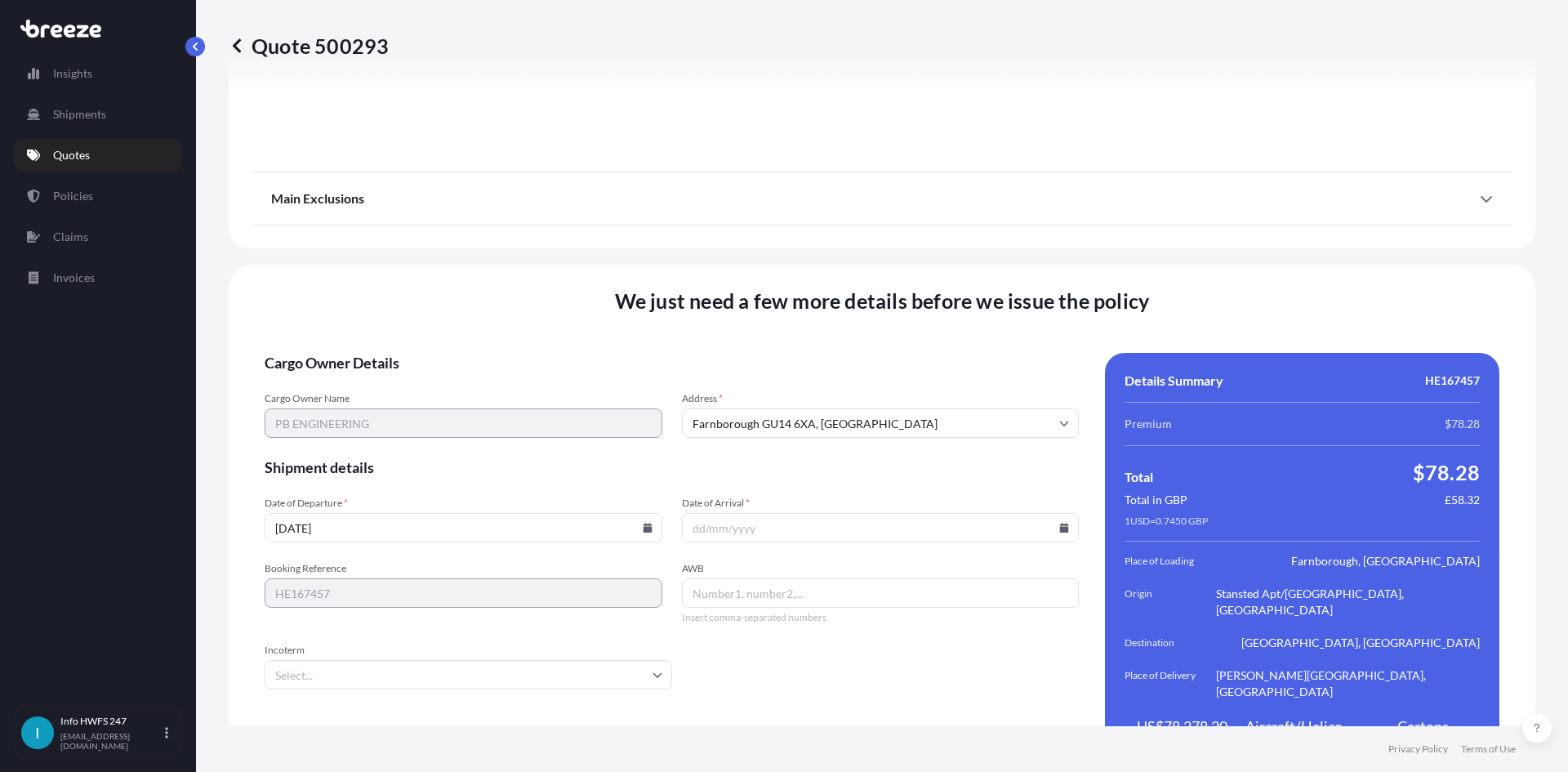
click at [1060, 523] on icon at bounding box center [1064, 528] width 9 height 10
click at [987, 224] on icon at bounding box center [986, 220] width 7 height 10
click at [800, 315] on button "7" at bounding box center [799, 318] width 26 height 26
type input "[DATE]"
click at [740, 578] on input "AWB" at bounding box center [880, 592] width 398 height 29
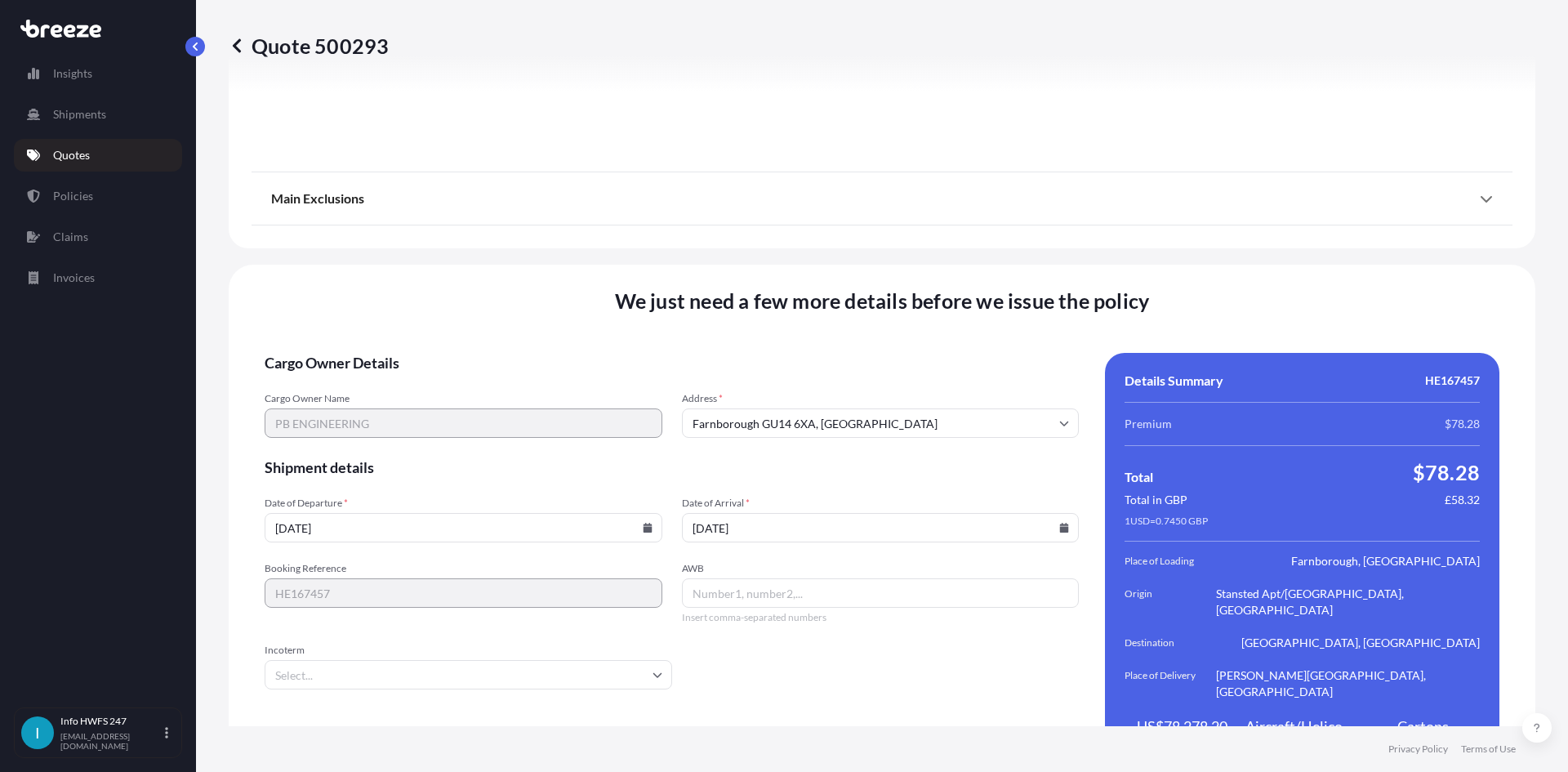
paste input "3836983732"
type input "3836983732"
click at [283, 660] on input "Incoterm" at bounding box center [469, 674] width 408 height 29
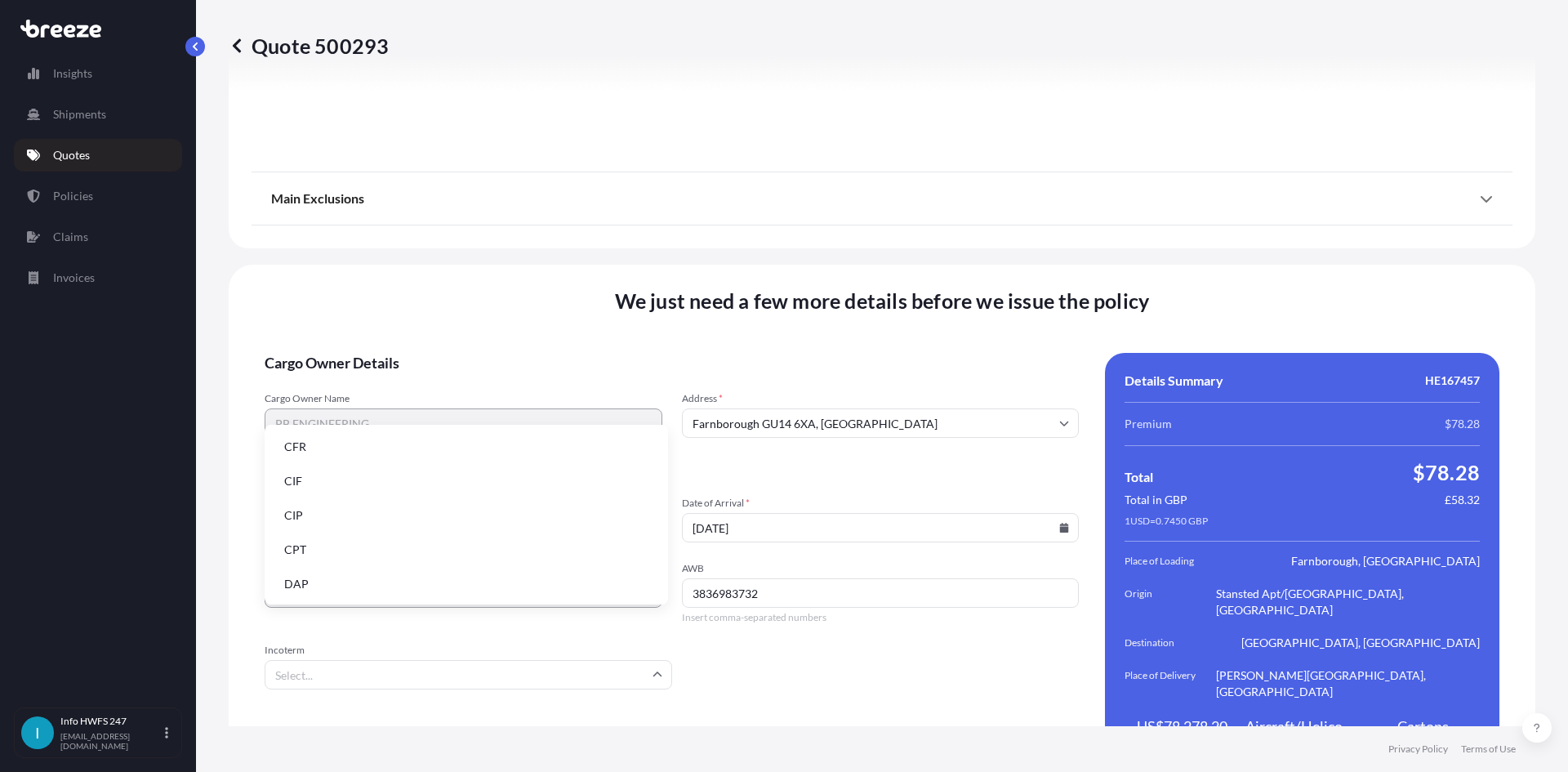
click at [307, 586] on li "DAP" at bounding box center [466, 584] width 390 height 31
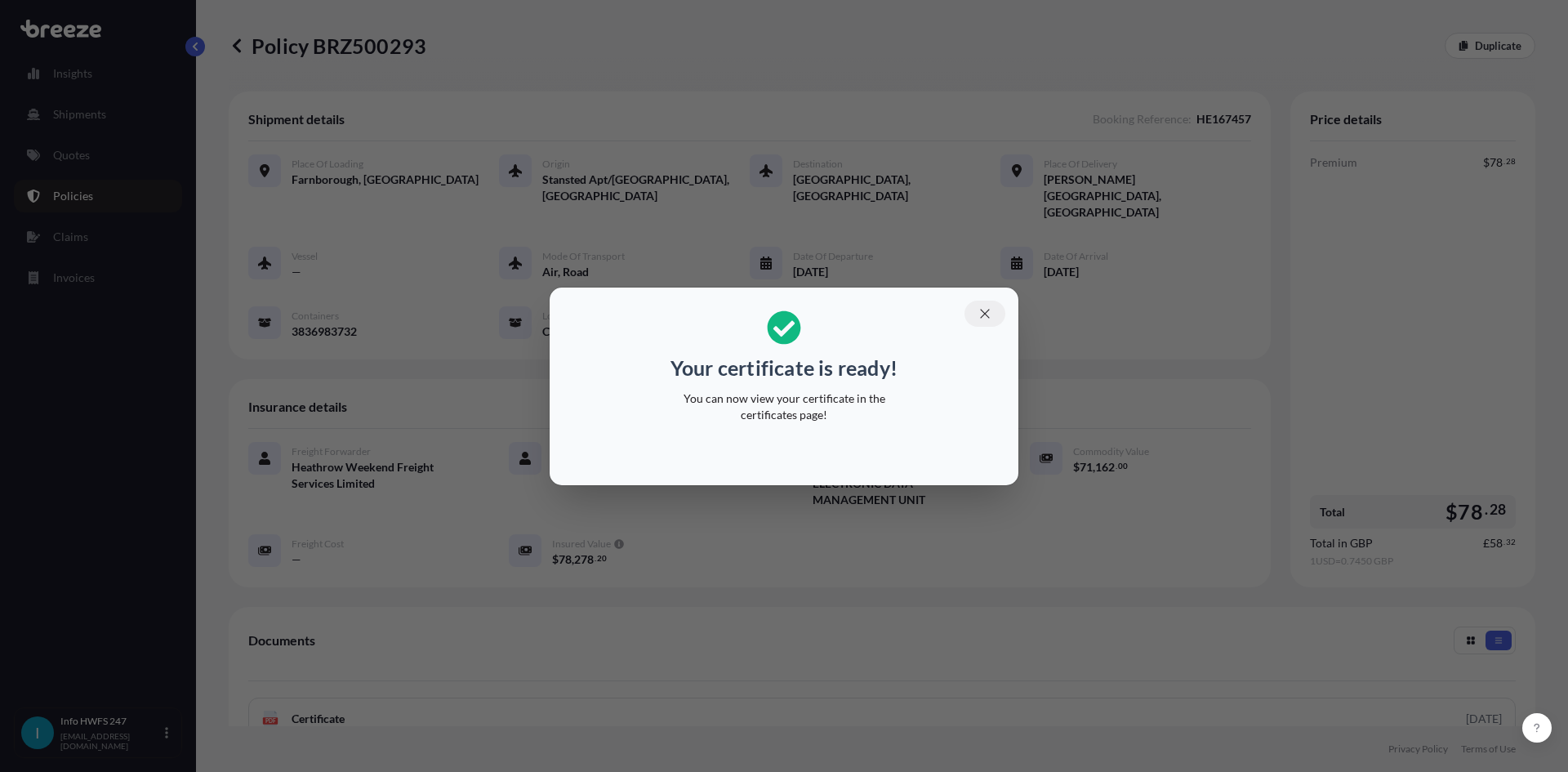
click at [986, 308] on icon "button" at bounding box center [985, 314] width 15 height 15
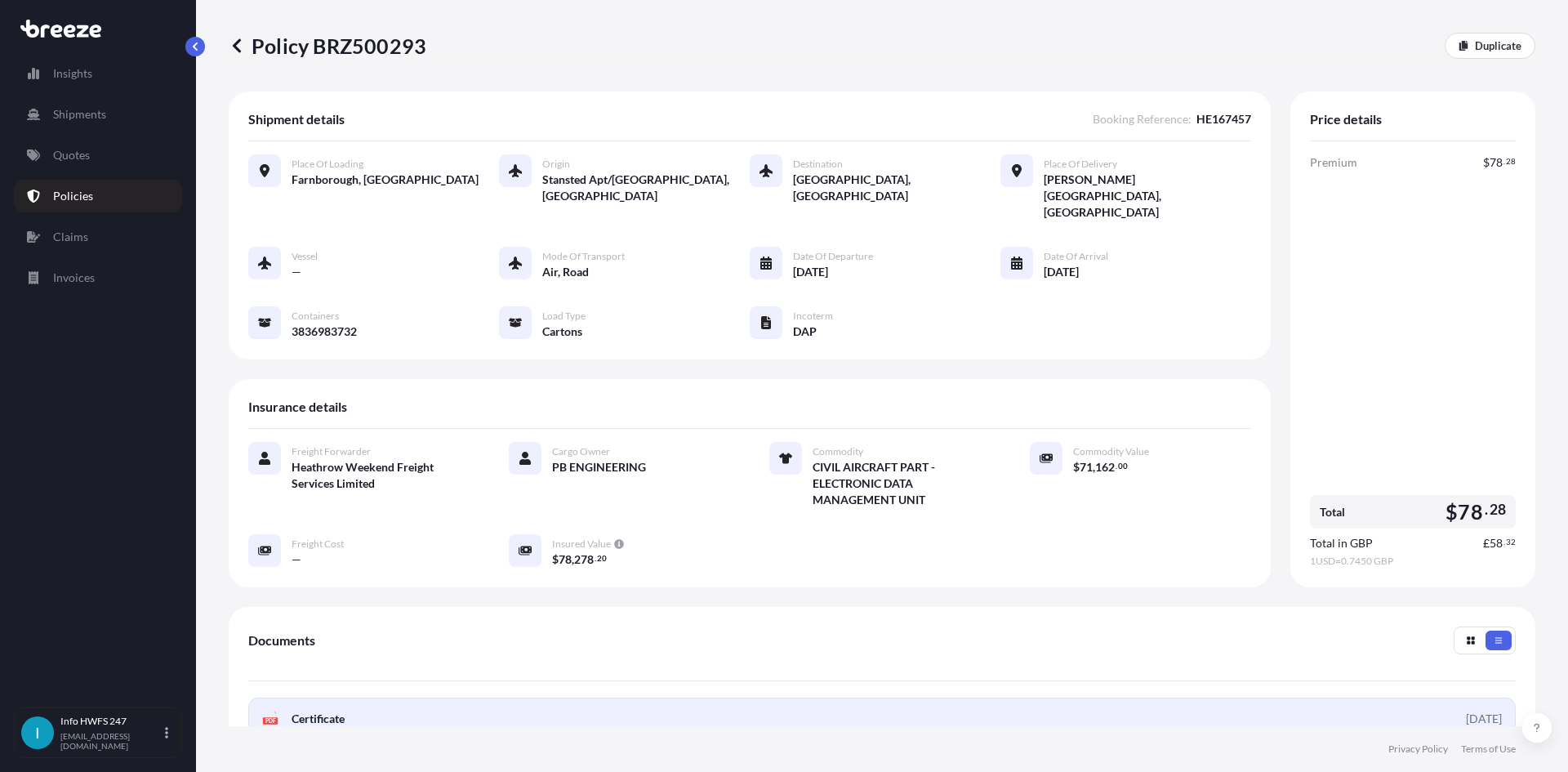
click at [699, 698] on link "PDF Certificate [DATE]" at bounding box center [882, 719] width 1268 height 43
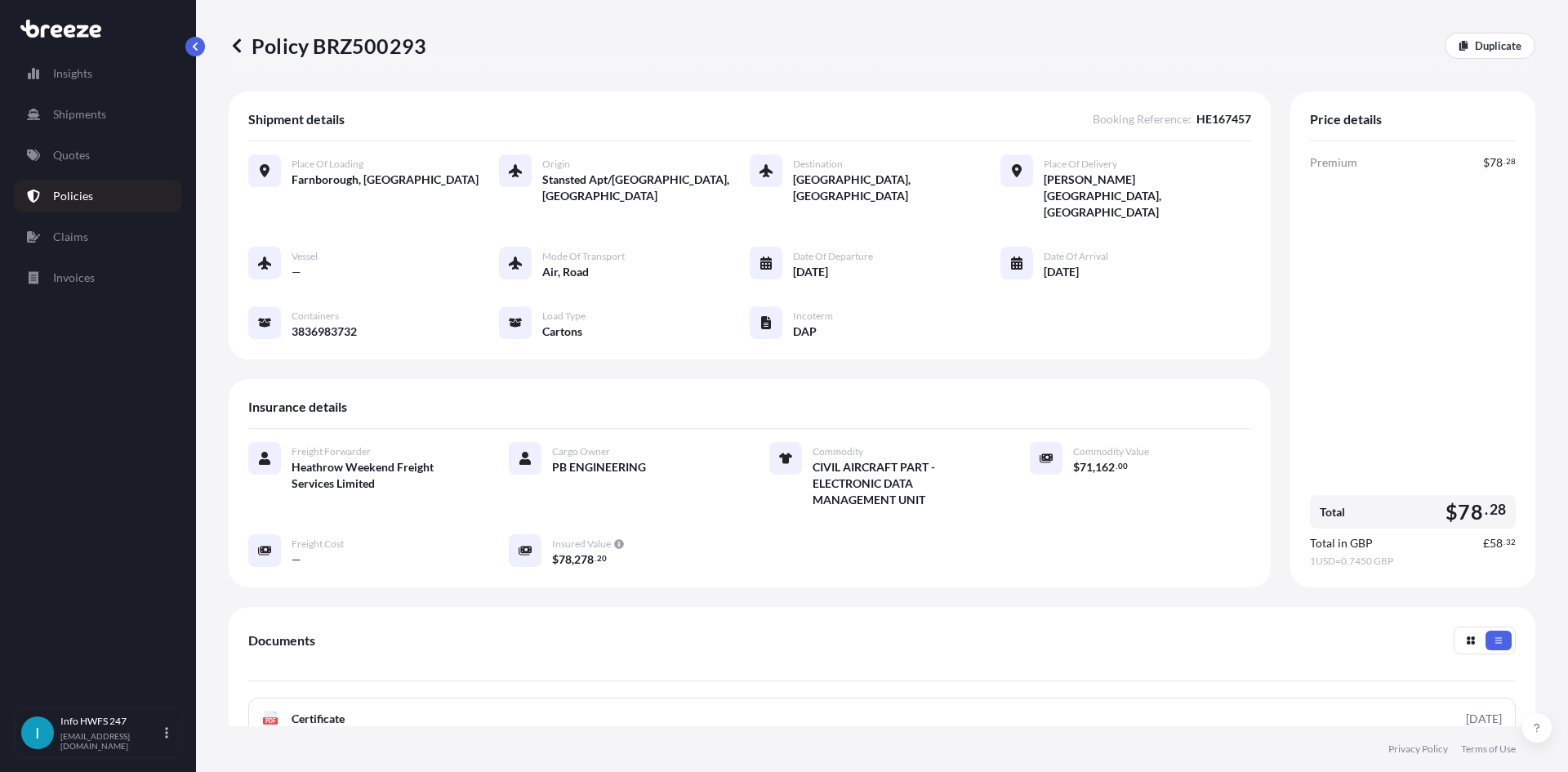
click at [961, 57] on div "Policy BRZ500293 Duplicate" at bounding box center [882, 45] width 1307 height 26
